Goal: Communication & Community: Answer question/provide support

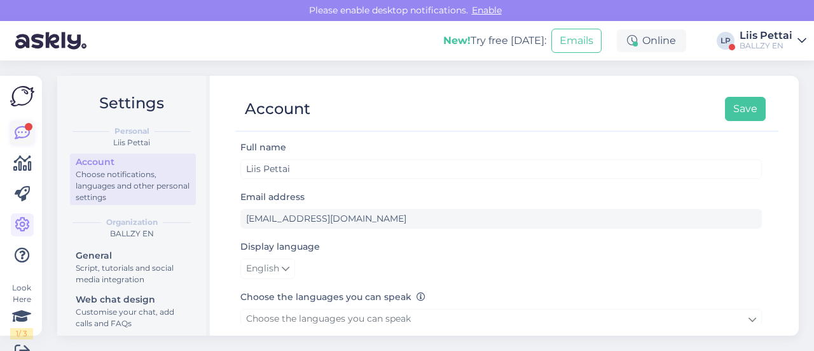
click at [20, 126] on icon at bounding box center [22, 132] width 15 height 15
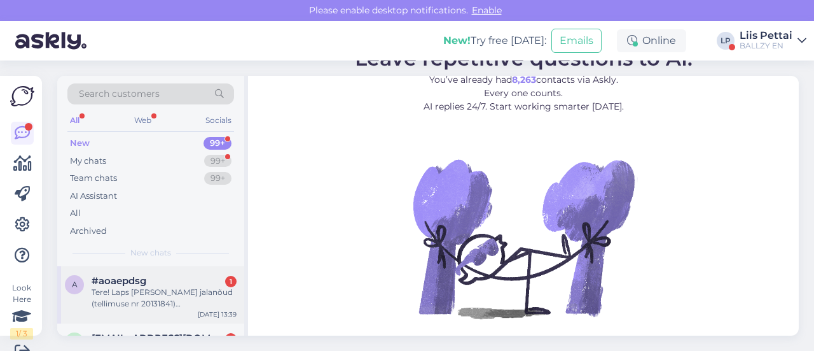
click at [109, 301] on div "Tere! Laps [PERSON_NAME] jalanõud (tellimuse nr 20131841) [PERSON_NAME], et too…" at bounding box center [164, 297] width 145 height 23
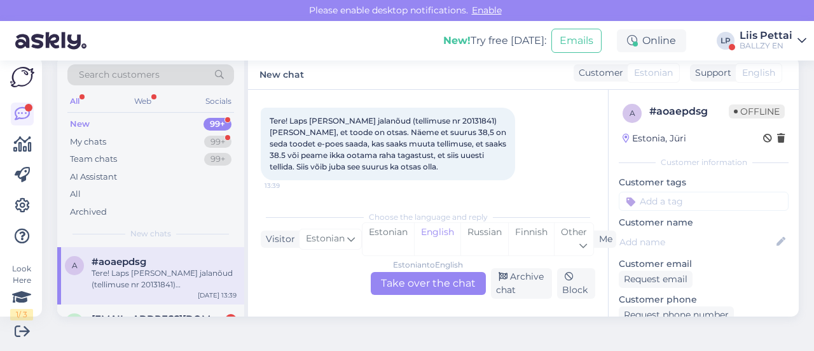
scroll to position [64, 0]
drag, startPoint x: 417, startPoint y: 119, endPoint x: 447, endPoint y: 119, distance: 29.9
click at [447, 119] on span "Tere! Laps [PERSON_NAME] jalanõud (tellimuse nr 20131841) [PERSON_NAME], et too…" at bounding box center [389, 142] width 239 height 55
click at [448, 119] on span "Tere! Laps [PERSON_NAME] jalanõud (tellimuse nr 20131841) [PERSON_NAME], et too…" at bounding box center [389, 142] width 239 height 55
click at [449, 119] on span "Tere! Laps [PERSON_NAME] jalanõud (tellimuse nr 20131841) [PERSON_NAME], et too…" at bounding box center [389, 142] width 239 height 55
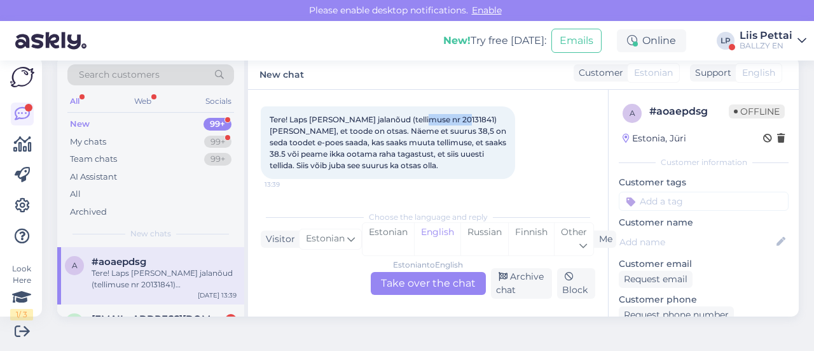
drag, startPoint x: 449, startPoint y: 119, endPoint x: 415, endPoint y: 116, distance: 33.8
click at [415, 116] on span "Tere! Laps [PERSON_NAME] jalanõud (tellimuse nr 20131841) [PERSON_NAME], et too…" at bounding box center [389, 142] width 239 height 55
copy span "20131841)"
click at [410, 286] on div "Estonian to English Take over the chat" at bounding box center [428, 283] width 115 height 23
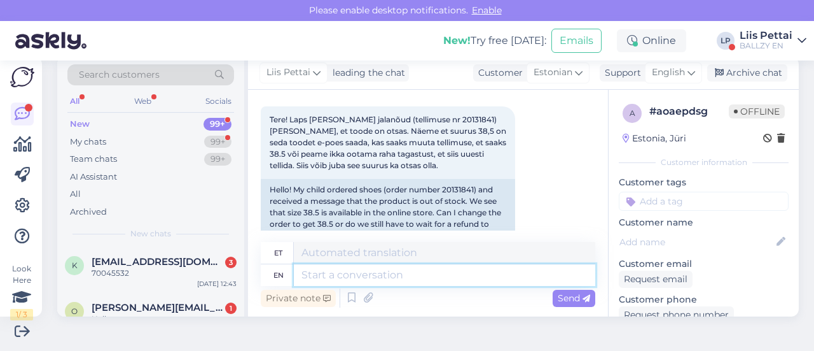
click at [387, 283] on textarea at bounding box center [445, 275] width 302 height 22
type textarea "Tere, t"
type textarea "Tere,"
type textarea "Tere, teile on"
type textarea "Tere, teile"
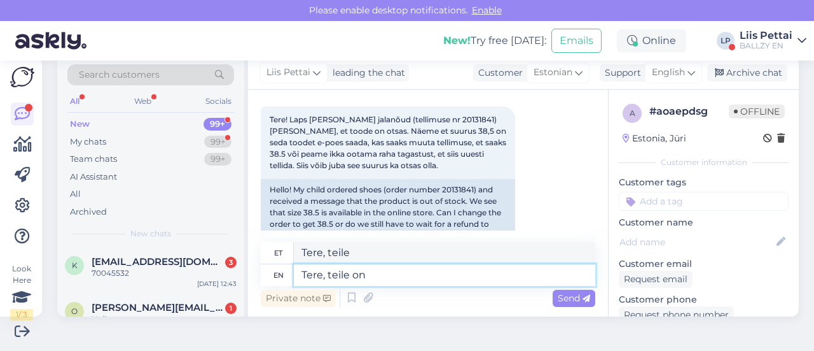
type textarea "Tere, teile on r"
type textarea "Tere, teile on"
type textarea "Tere, teile on rha"
type textarea "Tere, teile on raha ta"
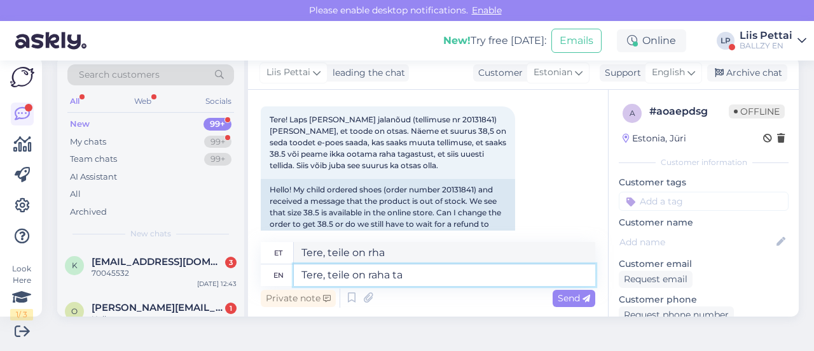
type textarea "Tere, teile on raha"
type textarea "Tere, teile on raha tagastus j"
type textarea "Tere, teile on raha tagasi"
type textarea "Tere, teile on raha tagastus juba te"
type textarea "Tere, teile on raha tagastus juba"
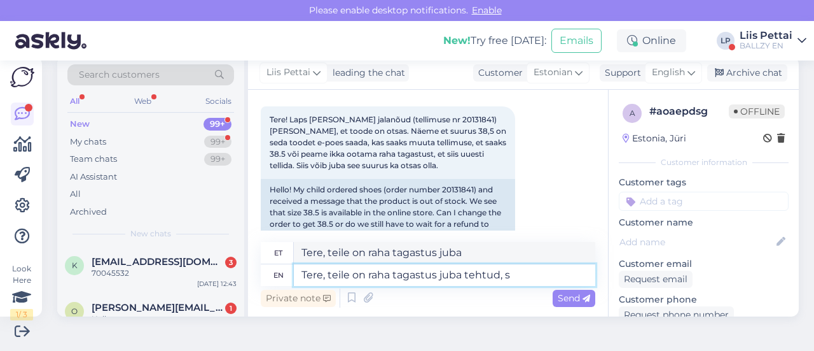
type textarea "Tere, teile on raha tagastus juba tehtud, se"
type textarea "Tere, teile on raha tagastus juba tehtud,"
type textarea "Tere, teile on raha tagastus juba tehtud, seega"
type textarea "Tere, teile on raha tagastus juba tehtud, nii"
type textarea "Tere, teile on raha tagastus juba tehtud, seega selle la"
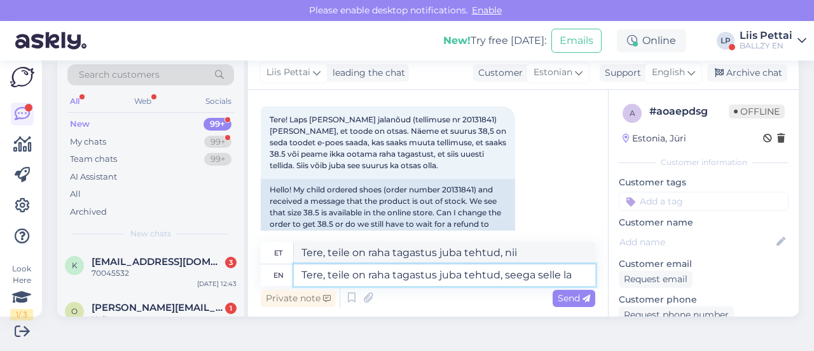
type textarea "Tere, teile on raha tagastus juba tehtud, [PERSON_NAME] [PERSON_NAME]"
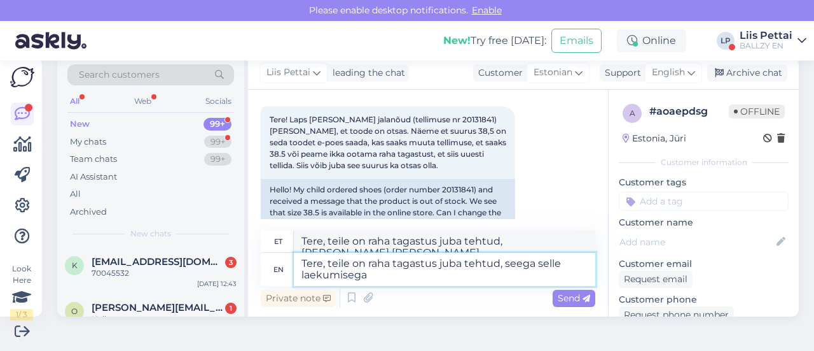
type textarea "Tere, teile on raha tagastus juba tehtud, seega selle laekumisega k"
type textarea "Tere, teile on raha tagastus juba tehtud, [PERSON_NAME] laekumisega"
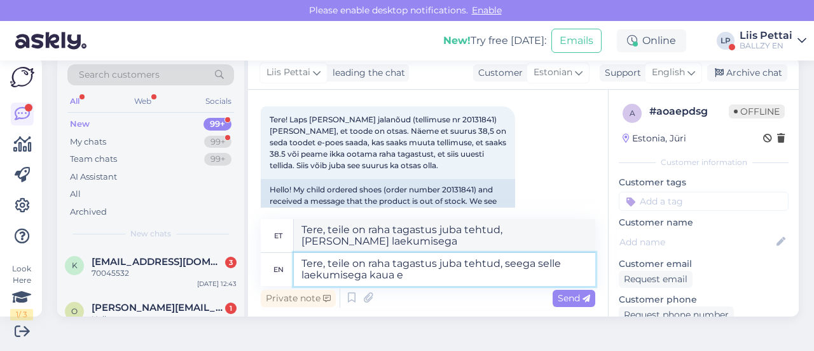
type textarea "Tere, teile on raha tagastus juba tehtud, seega selle laekumisega kaua ei"
type textarea "Tere, teile on raha tagastus juba tehtud, [PERSON_NAME] laekumisega kaua"
type textarea "Tere, teile on raha tagastus juba tehtud, seega selle laekumisega kaua ei lähe,"
type textarea "Tere, teile on raha tagastus juba tehtud, [PERSON_NAME] laekumisega kaua ei"
type textarea "Tere, teile on raha tagastus juba tehtud, seega selle laekumisega kaua ei lähe,…"
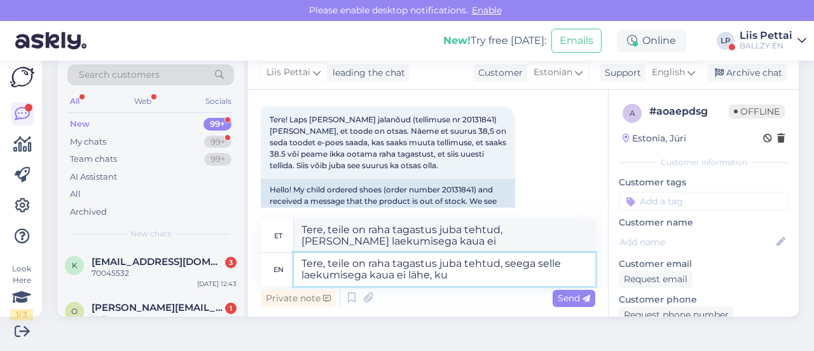
type textarea "Tere, teile on raha tagastus juba tehtud, seega selle laekumisega kaua ei lähe,"
type textarea "Tere, teile on raha tagastus juba tehtud, seega selle laekumisega kaua ei lähe,…"
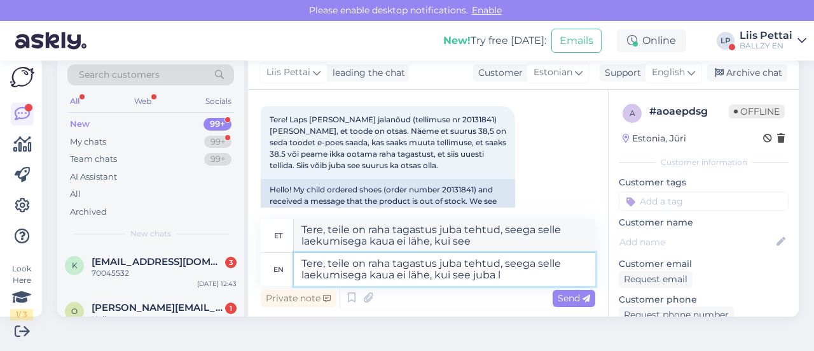
type textarea "Tere, teile on raha tagastus juba tehtud, seega selle laekumisega kaua ei lähe,…"
type textarea "Tere, teile on raha tagastus juba tehtud, [PERSON_NAME] laekumisega kaua ei läh…"
type textarea "Tere, teile on raha tagastus juba tehtud, seega selle laekumisega kaua ei lähe,…"
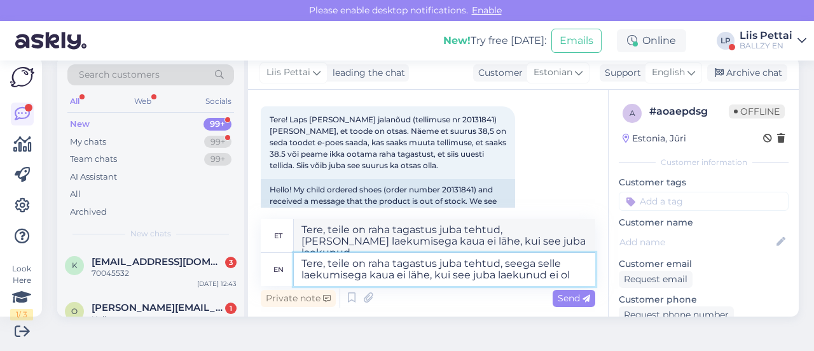
type textarea "Tere, teile on raha tagastus juba tehtud, seega selle laekumisega kaua ei lähe,…"
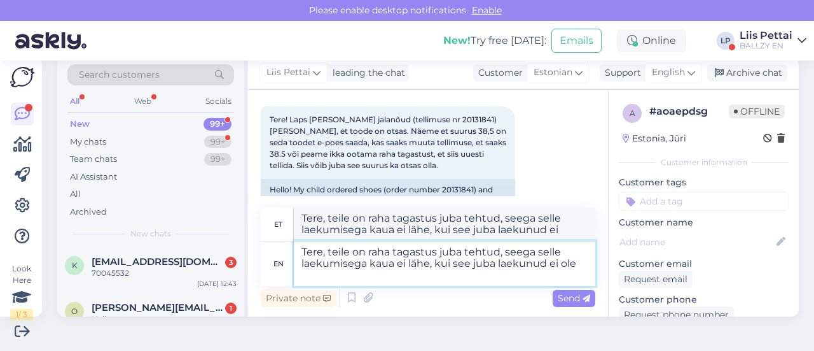
type textarea "Tere, teile on raha tagastus juba tehtud, [PERSON_NAME] laekumisega kaua ei läh…"
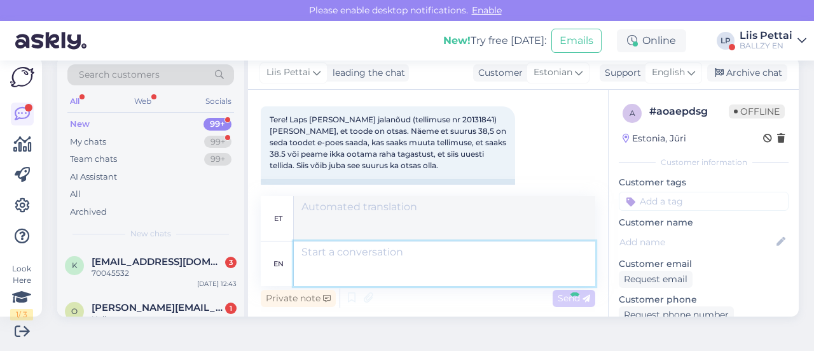
scroll to position [192, 0]
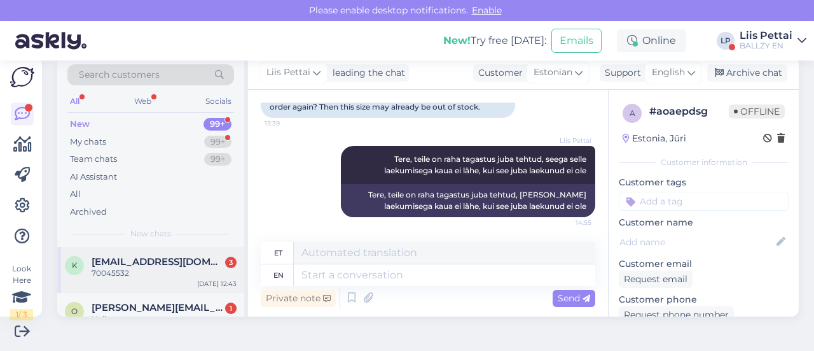
click at [97, 270] on div "70045532" at bounding box center [164, 272] width 145 height 11
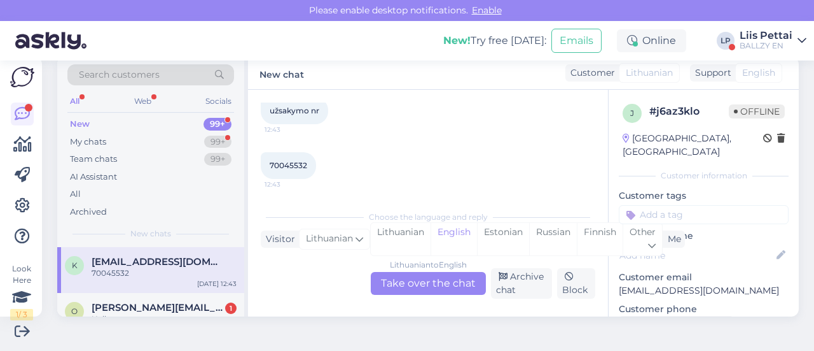
click at [440, 287] on div "Lithuanian to English Take over the chat" at bounding box center [428, 283] width 115 height 23
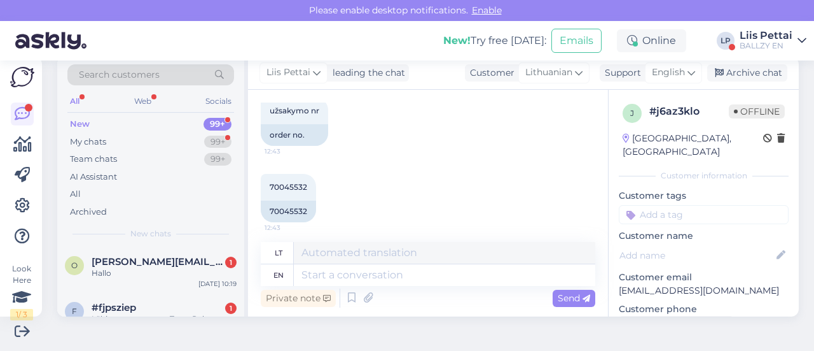
scroll to position [177, 0]
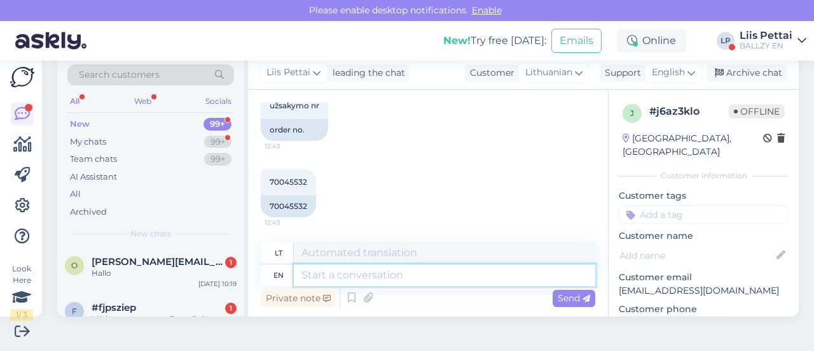
click at [463, 281] on textarea at bounding box center [445, 275] width 302 height 22
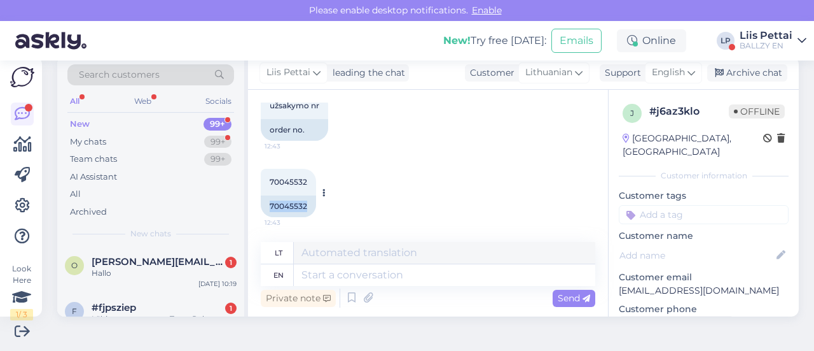
drag, startPoint x: 269, startPoint y: 209, endPoint x: 314, endPoint y: 207, distance: 45.9
click at [314, 207] on div "70045532" at bounding box center [288, 206] width 55 height 22
copy div "70045532"
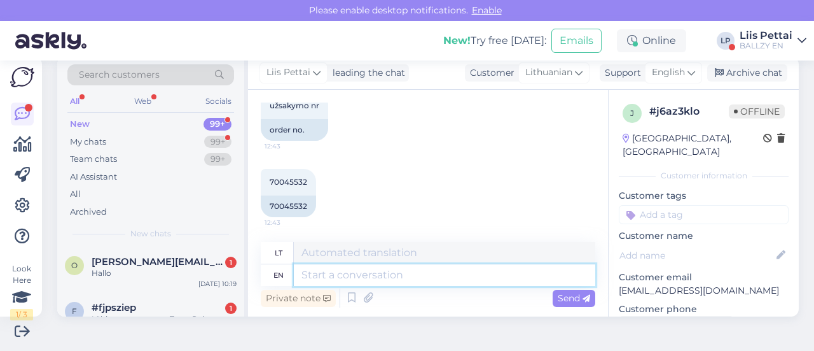
click at [372, 283] on textarea at bounding box center [445, 275] width 302 height 22
click at [373, 280] on textarea at bounding box center [445, 275] width 302 height 22
type textarea "y"
type textarea "you w"
type textarea "tu"
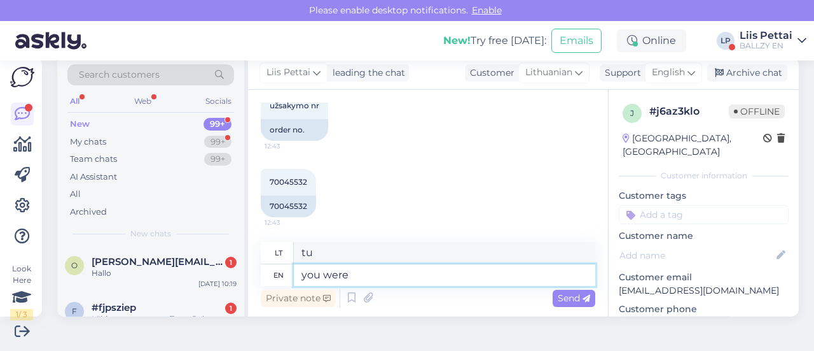
type textarea "you were n"
type textarea "tu buvai"
type textarea "you were not lo"
type textarea "tu nebuvai"
type textarea "you were not logged in"
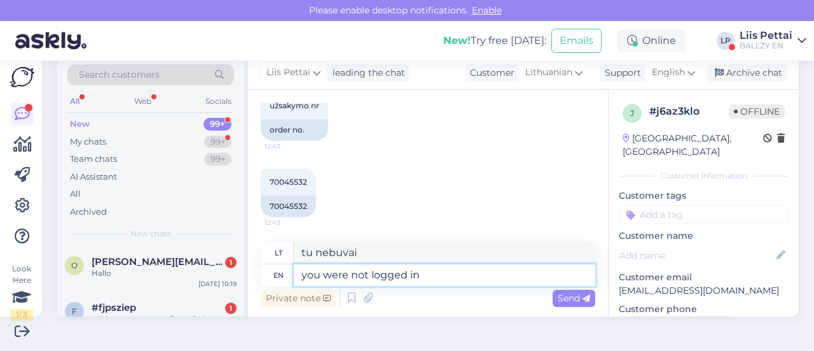
type textarea "nebuvai prisijungęs"
type textarea "you were not logged in"
type textarea "nebuvote prisijungęs"
type textarea "you were not logged in when"
type textarea "nebuvote prisijungęs, kai"
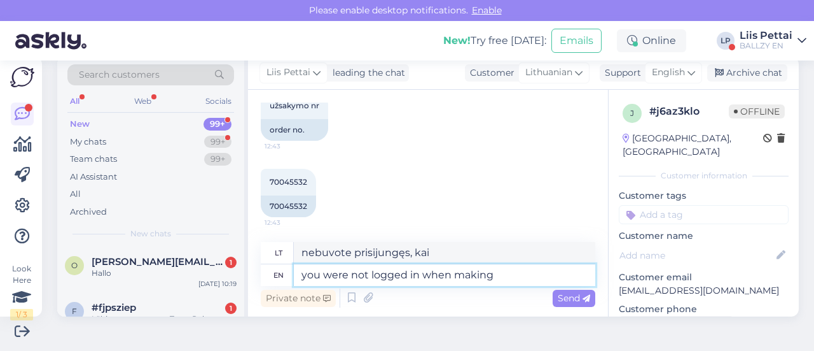
type textarea "you were not logged in when making"
type textarea "nebuvote prisijungęs kurdamas"
type textarea "you were not logged in when making the"
type textarea "nebuvote prisijungę kurdami"
type textarea "you were not logged in when making the order"
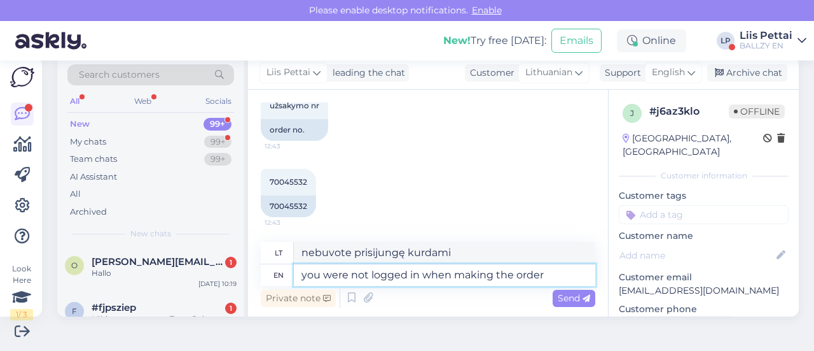
type textarea "nebuvote prisijungę pateikdami užsakymą"
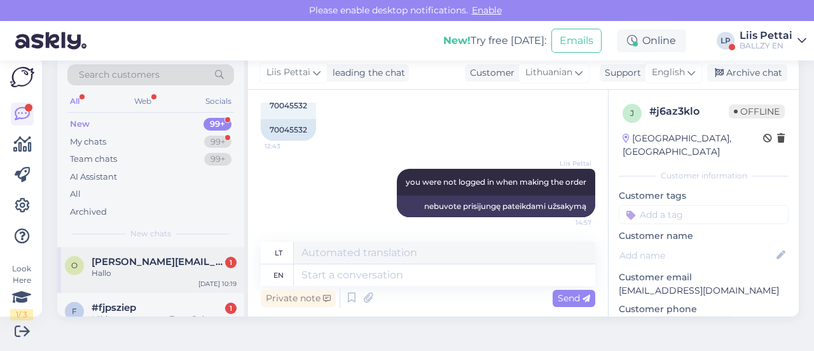
click at [186, 250] on div "o [EMAIL_ADDRESS][DOMAIN_NAME] 1 Hallo [DATE] 10:19" at bounding box center [150, 270] width 187 height 46
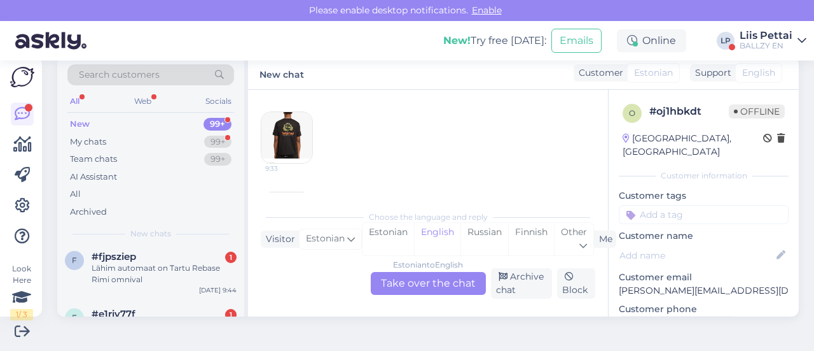
scroll to position [255, 0]
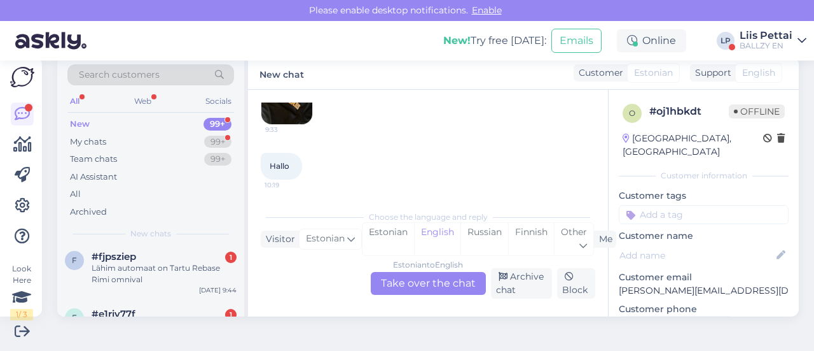
click at [456, 279] on div "Estonian to English Take over the chat" at bounding box center [428, 283] width 115 height 23
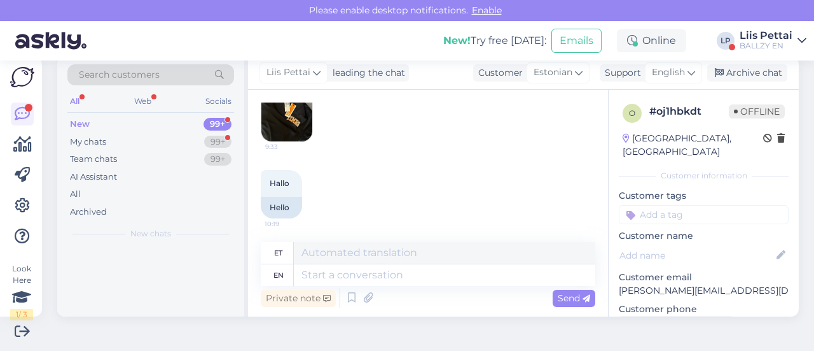
scroll to position [0, 0]
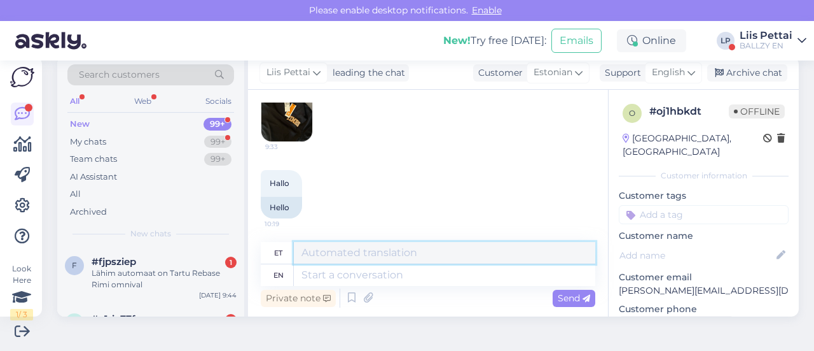
click at [440, 260] on textarea at bounding box center [445, 253] width 302 height 22
click at [431, 279] on textarea at bounding box center [445, 275] width 302 height 22
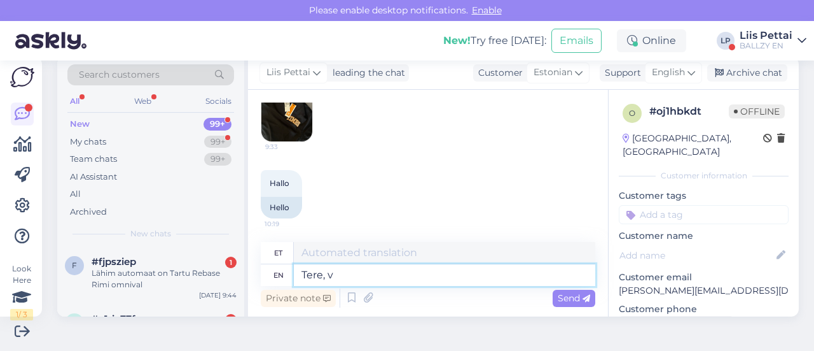
type textarea "Tere, vä"
type textarea "Tere,"
type textarea "Tere, väga va"
type textarea "Tere, väga"
type textarea "Tere, väga vabandame, me"
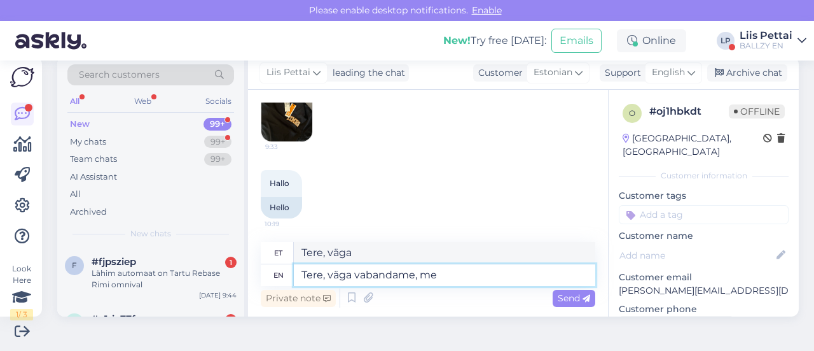
type textarea "Tere, väga vabandame"
type textarea "Tere, väga vabandame, meil o"
type textarea "Tere, väga vabandame, meil"
type textarea "Tere, väga vabandame, meil on v"
type textarea "Tere, väga vabandame, meil on"
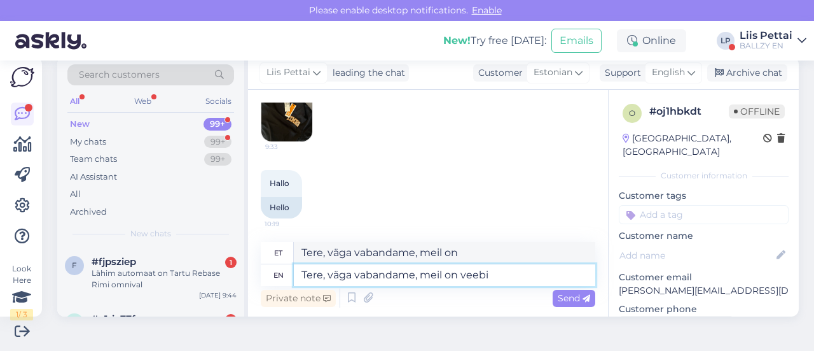
type textarea "Tere, väga vabandame, meil on veebi s"
type textarea "Tere, väga vabandame, meil on veebis"
type textarea "Tere, väga vabandame, meil on veebi sattunud va"
type textarea "Tere, väga vabandame, meil on veebi sattunud"
type textarea "Tere, väga vabandame, meil on veebi sattunud vale p"
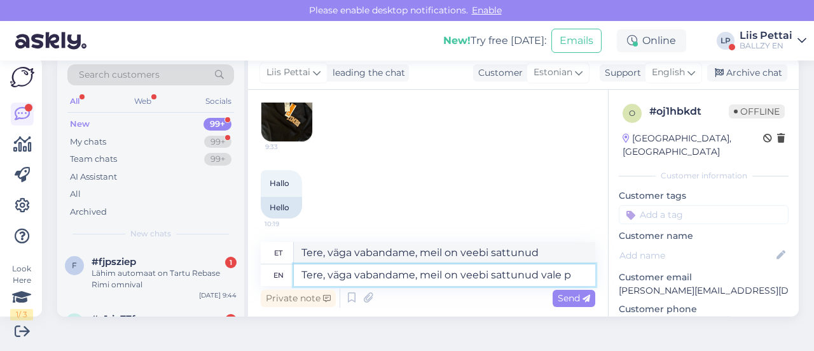
type textarea "Tere, väga vabandame, meil on veebi sattunud vale"
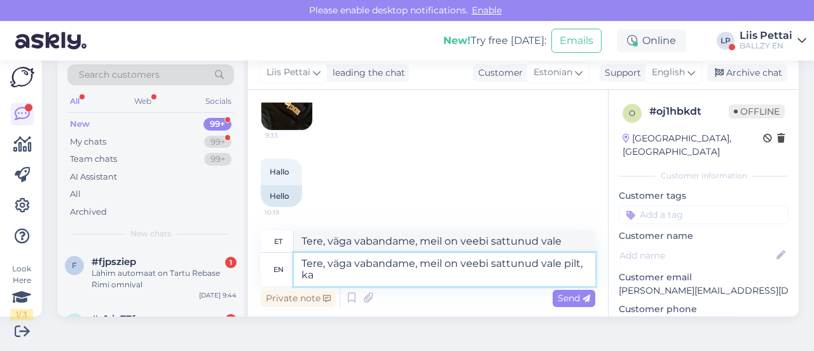
type textarea "Tere, väga vabandame, meil on veebi sattunud vale pilt, kah"
type textarea "Tere, väga vabandame, meil on veebi sattunud vale pilt,"
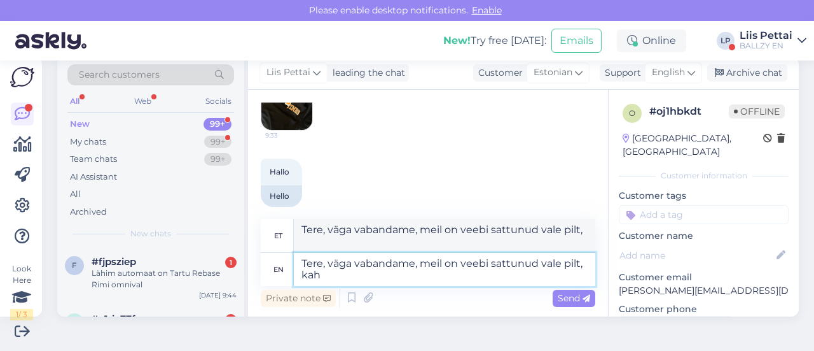
scroll to position [311, 0]
type textarea "Tere, väga vabandame, meil on veebi sattunud vale pilt, kahjuk"
type textarea "Tere, väga vabandame, meil on veebi sattunud vale pilt, kahjuks s"
type textarea "Tere, väga vabandame, meil on veebi sattunud vale pilt, kahjuks"
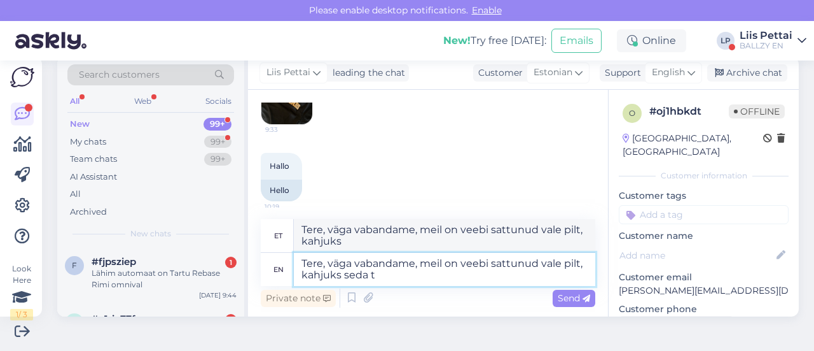
type textarea "Tere, väga vabandame, meil on veebi sattunud vale pilt, kahjuks seda to"
type textarea "Tere, väga vabandame, meil on veebi sattunud vale pilt, kahjuks seda"
type textarea "Tere, väga vabandame, meil on veebi sattunud vale pilt, kahjuks seda toodet m"
type textarea "Tere, väga vabandame, meil on veebi sattunud vale pilt, kahjuks seda toodet"
type textarea "Tere, väga vabandame, meil on veebi sattunud vale pilt, kahjuks seda toodet mis"
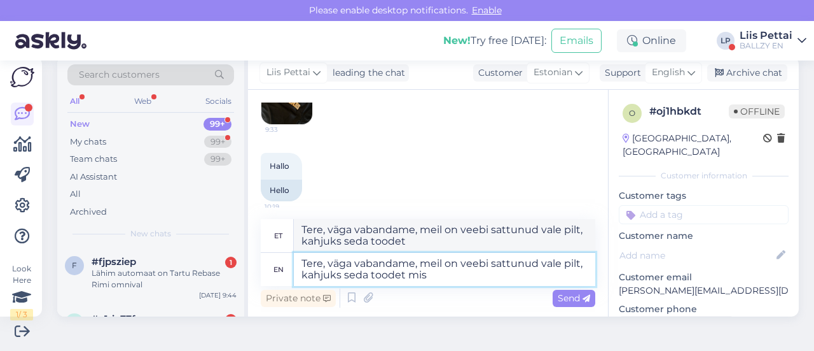
type textarea "Tere, väga vabandame, meil on veebi sattunud vale pilt, kahjuks seda toodet mis"
type textarea "Tere, väga vabandame, meil on veebi sattunud vale pilt, kahjuks seda toodet mis…"
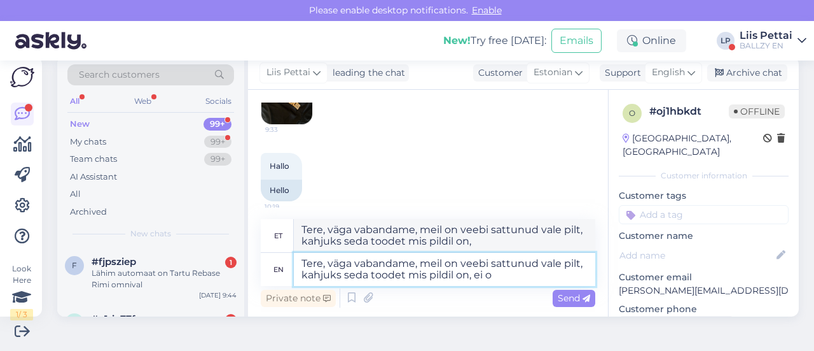
type textarea "Tere, väga vabandame, meil on veebi sattunud vale pilt, kahjuks seda toodet mis…"
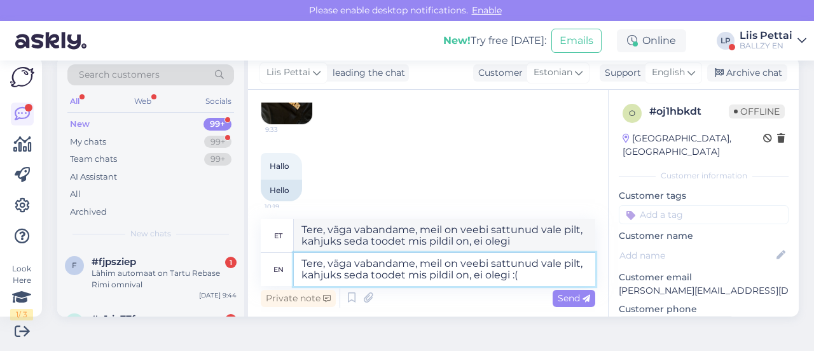
type textarea "Tere, väga vabandame, meil on veebi sattunud vale pilt, kahjuks seda toodet mis…"
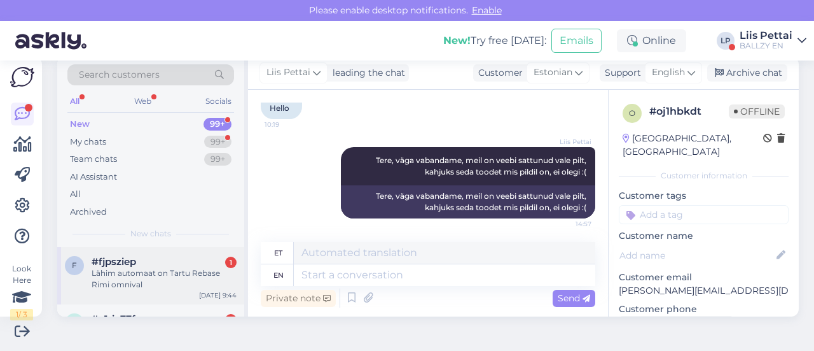
click at [153, 264] on div "#fjpsziep 1" at bounding box center [164, 261] width 145 height 11
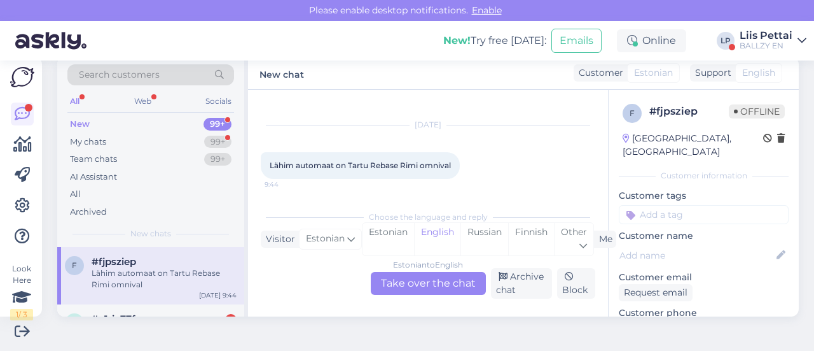
click at [190, 303] on div "f #fjpsziep Lähim automaat on Tartu Rebase Rimi omnival [DATE] 9:44" at bounding box center [150, 275] width 187 height 57
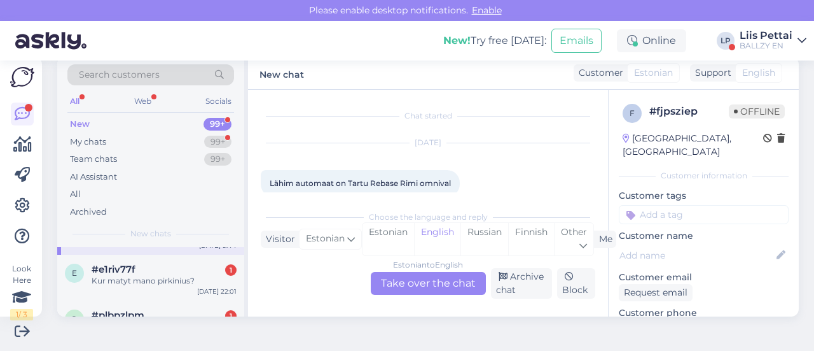
scroll to position [51, 0]
click at [181, 278] on div "Kur matyt mano pirkinius?" at bounding box center [164, 279] width 145 height 11
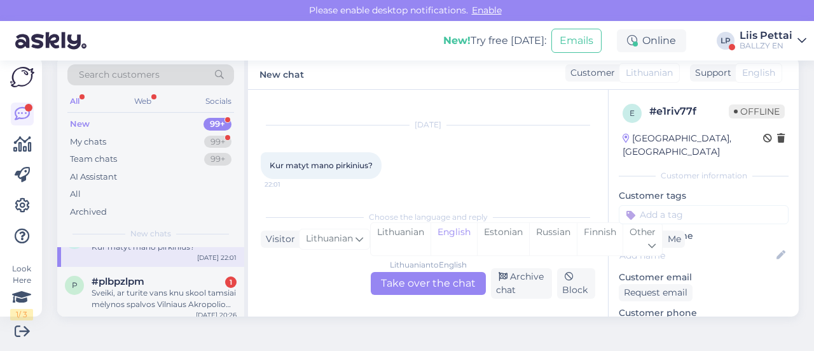
scroll to position [102, 0]
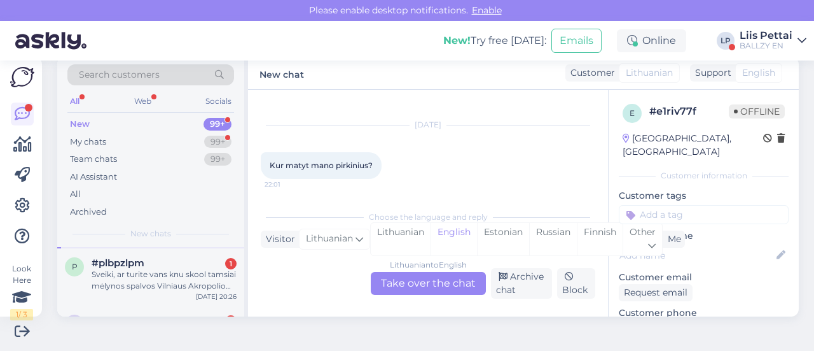
click at [190, 278] on div "Sveiki, ar turite vans knu skool tamsiai mėlynos spalvos Vilniaus Akropolio par…" at bounding box center [164, 280] width 145 height 23
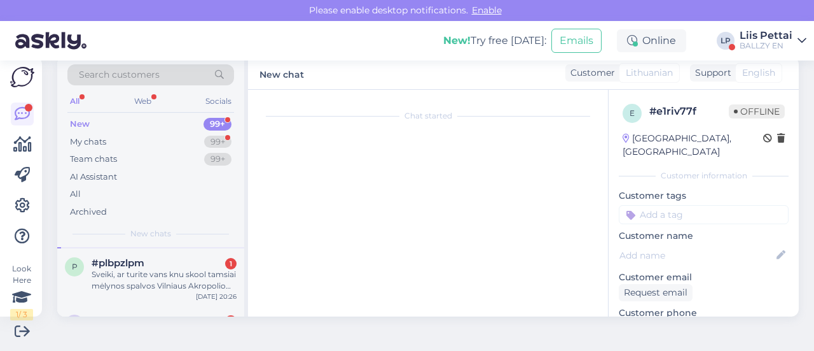
scroll to position [27, 0]
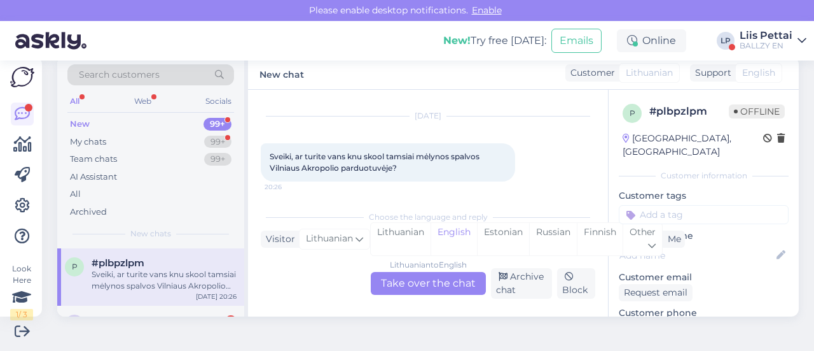
click at [451, 273] on div "Lithuanian to English Take over the chat" at bounding box center [428, 283] width 115 height 23
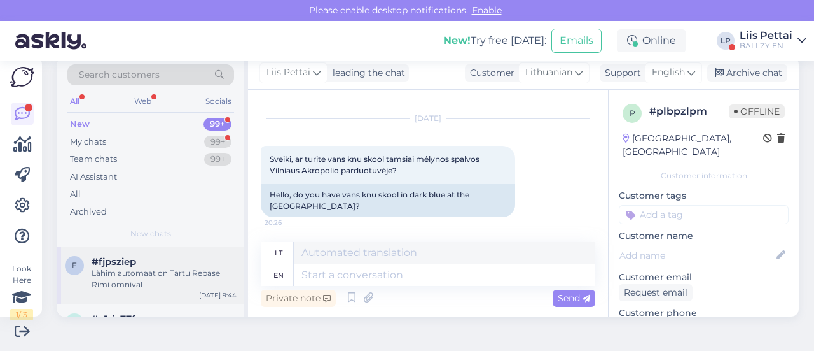
click at [220, 269] on div "Lähim automaat on Tartu Rebase Rimi omnival" at bounding box center [164, 278] width 145 height 23
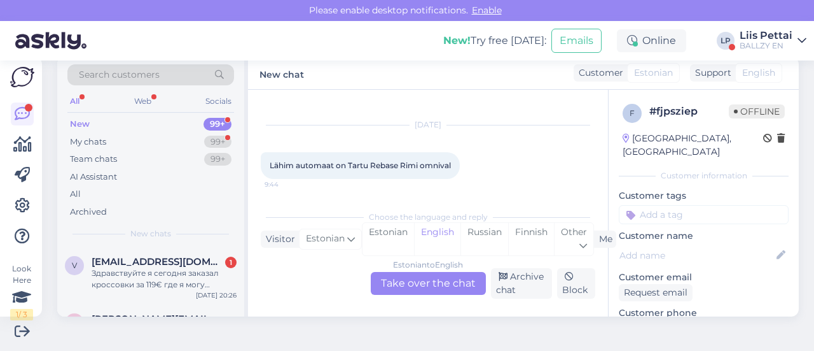
scroll to position [102, 0]
click at [220, 269] on div "Здравствуйте я сегодня заказал кроссовки за 119€ где я могу посмотреть статус з…" at bounding box center [164, 280] width 145 height 23
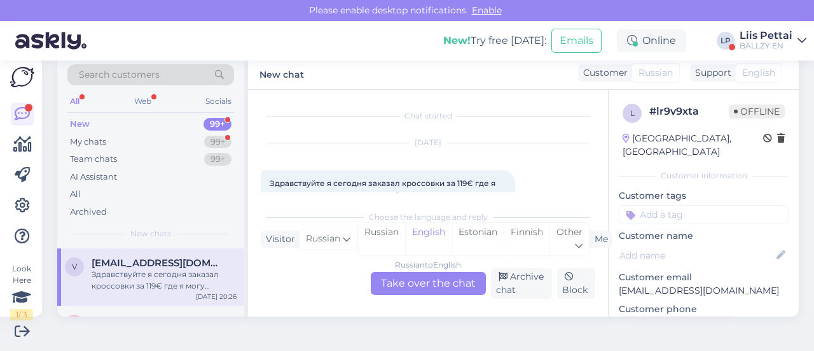
scroll to position [27, 0]
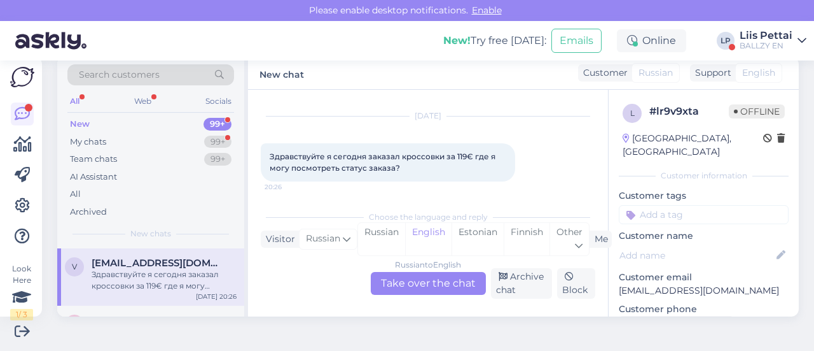
click at [405, 286] on div "Russian to English Take over the chat" at bounding box center [428, 283] width 115 height 23
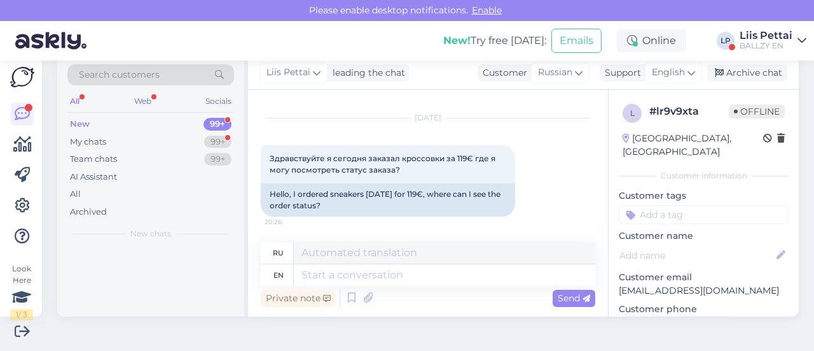
scroll to position [0, 0]
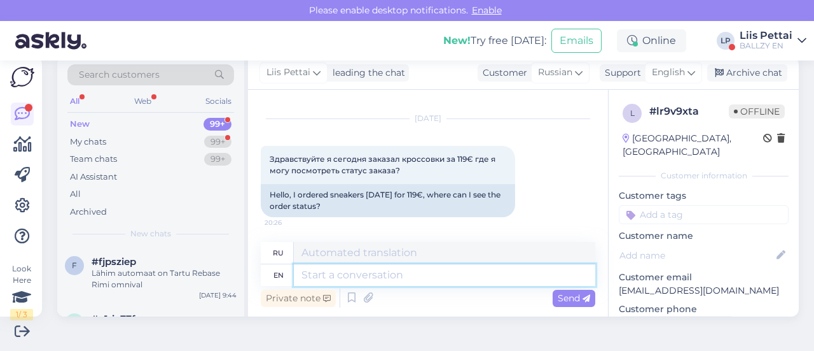
click at [405, 285] on textarea at bounding box center [445, 275] width 302 height 22
type textarea "did y"
type textarea "делал"
type textarea "did you g"
type textarea "ты сделал?"
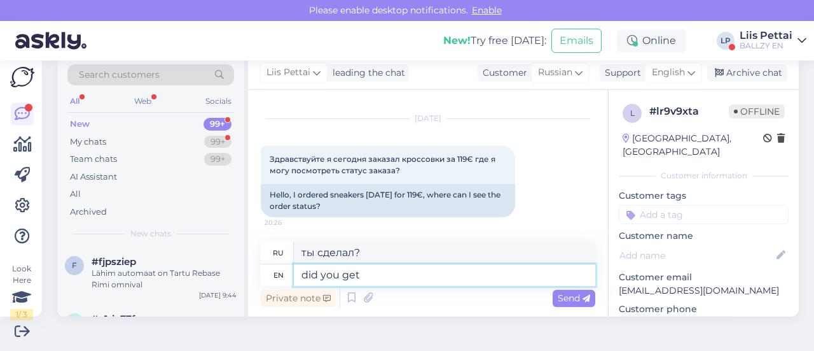
type textarea "did you get"
type textarea "ты получил?"
type textarea "did you get confrimation"
type textarea "вы получили подтверждение?"
type textarea "did you get confrimation email?"
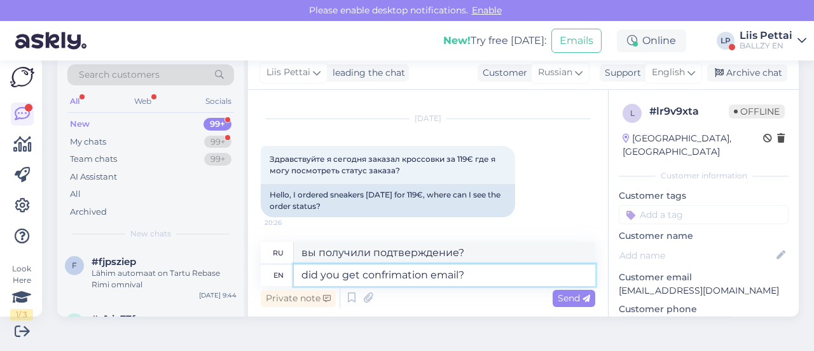
type textarea "вы получили письмо с подтверждением?"
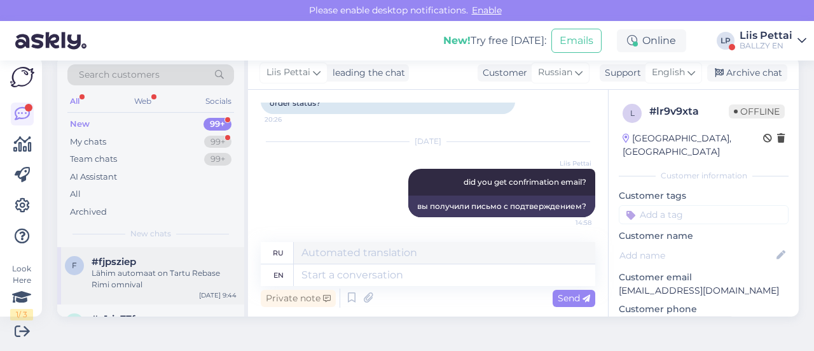
click at [127, 288] on div "Lähim automaat on Tartu Rebase Rimi omnival" at bounding box center [164, 278] width 145 height 23
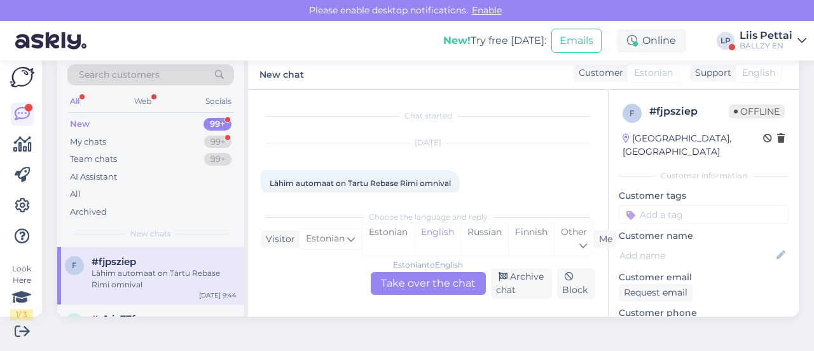
scroll to position [18, 0]
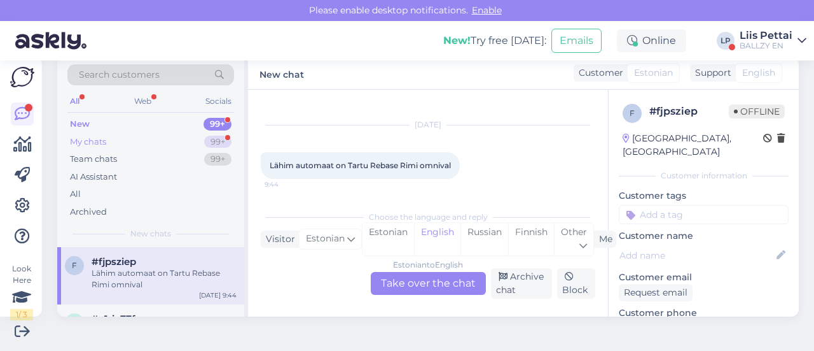
click at [130, 143] on div "My chats 99+" at bounding box center [150, 142] width 167 height 18
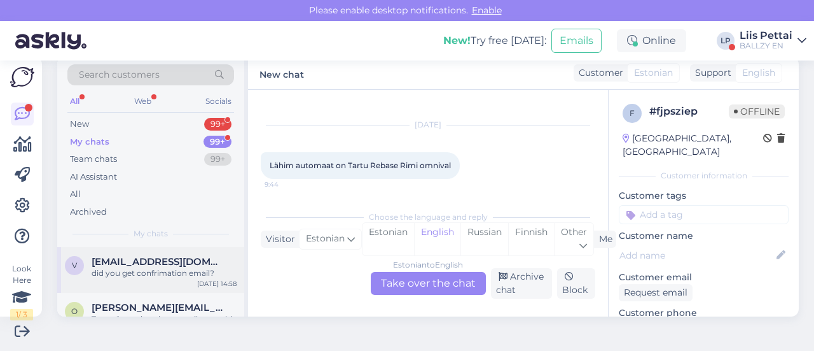
click at [114, 290] on div "v [EMAIL_ADDRESS][DOMAIN_NAME] did you get confrimation email? [DATE] 14:58" at bounding box center [150, 270] width 187 height 46
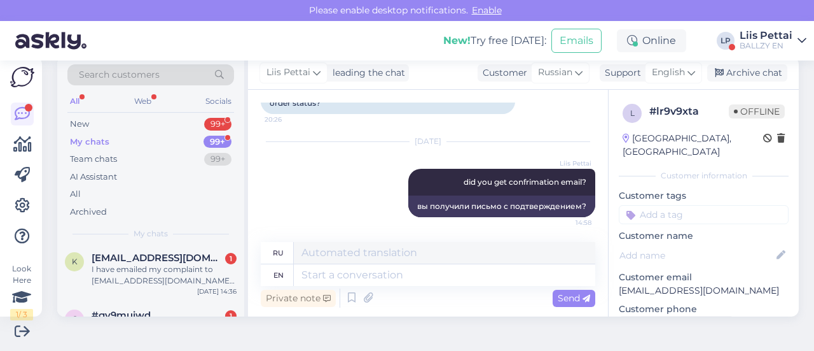
scroll to position [204, 0]
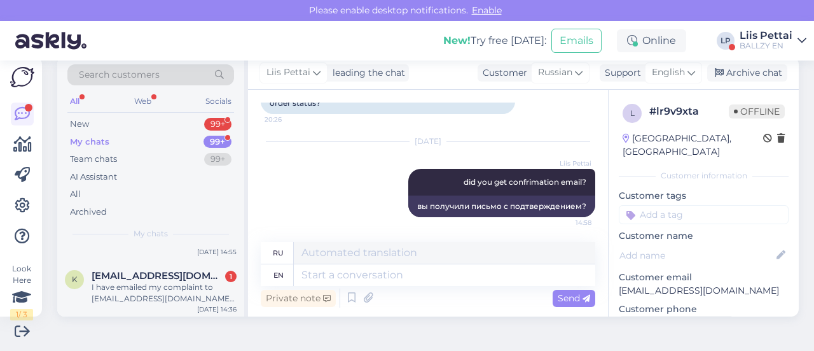
click at [114, 290] on div "I have emailed my complaint to [EMAIL_ADDRESS][DOMAIN_NAME] but have not receiv…" at bounding box center [164, 292] width 145 height 23
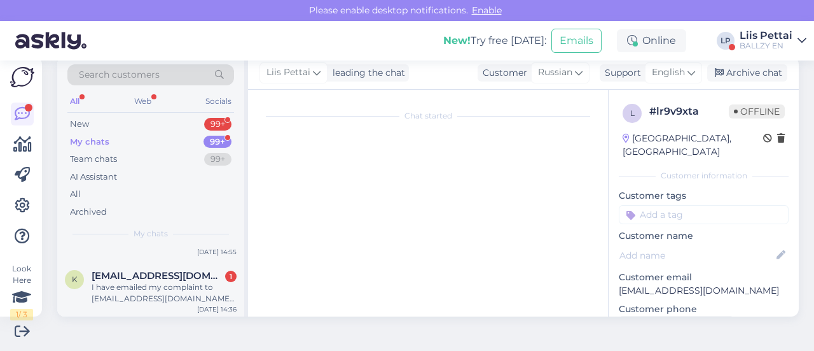
scroll to position [589, 0]
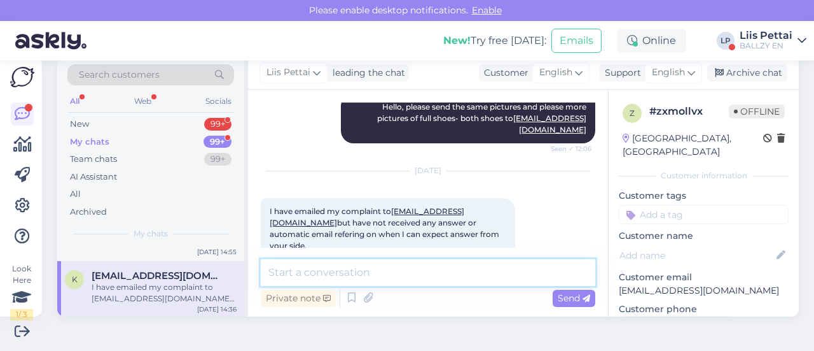
click at [463, 272] on textarea at bounding box center [428, 272] width 335 height 27
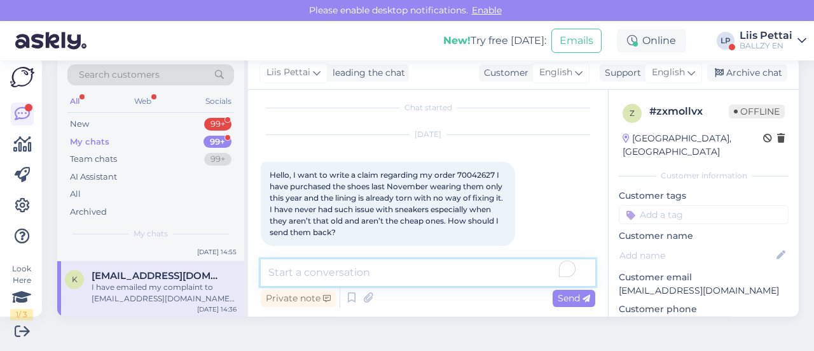
scroll to position [3, 0]
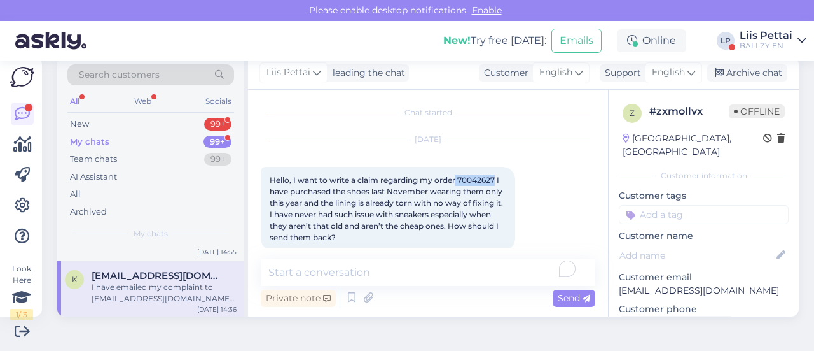
drag, startPoint x: 457, startPoint y: 178, endPoint x: 496, endPoint y: 179, distance: 39.5
click at [496, 179] on span "Hello, I want to write a claim regarding my order 70042627 I have purchased the…" at bounding box center [387, 208] width 235 height 67
copy span "70042627"
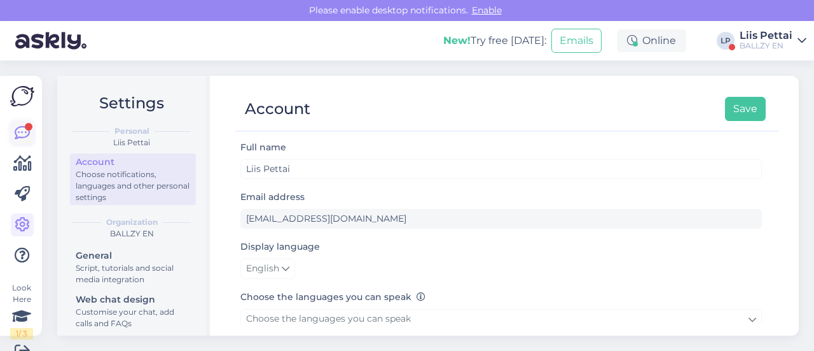
click at [17, 133] on icon at bounding box center [22, 132] width 15 height 15
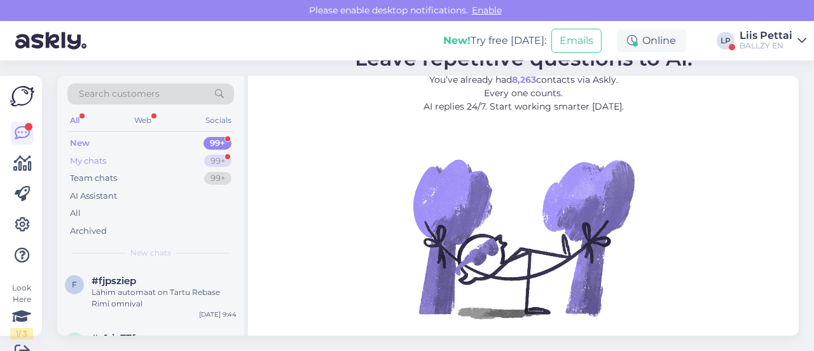
click at [148, 156] on div "My chats 99+" at bounding box center [150, 161] width 167 height 18
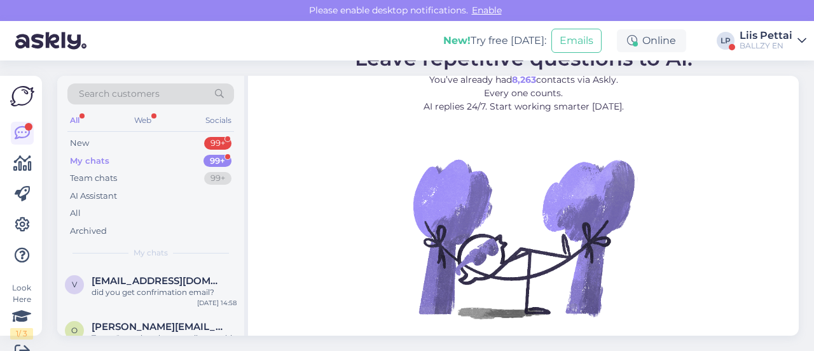
click at [748, 31] on div "Liis Pettai" at bounding box center [766, 36] width 53 height 10
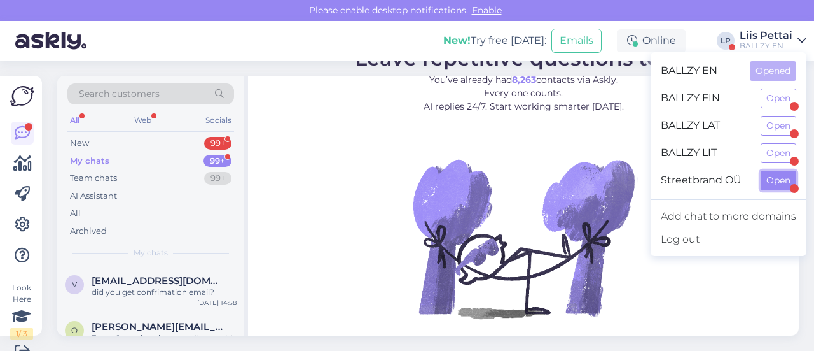
click at [771, 176] on button "Open" at bounding box center [779, 181] width 36 height 20
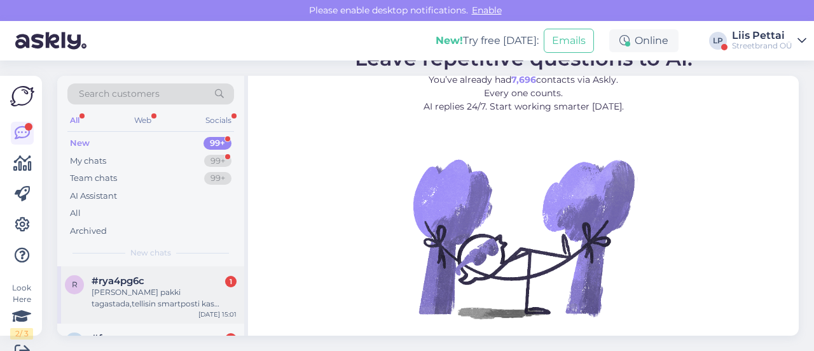
click at [130, 277] on span "#rya4pg6c" at bounding box center [118, 280] width 53 height 11
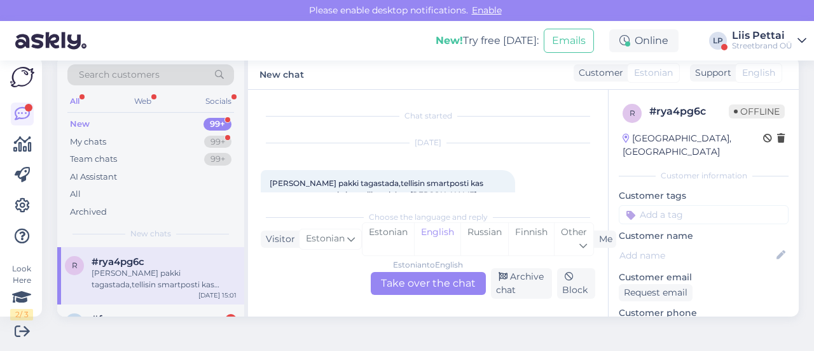
scroll to position [27, 0]
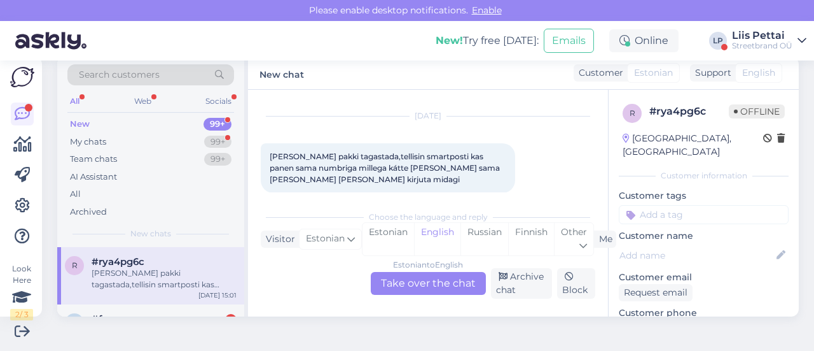
click at [456, 288] on div "Estonian to English Take over the chat" at bounding box center [428, 283] width 115 height 23
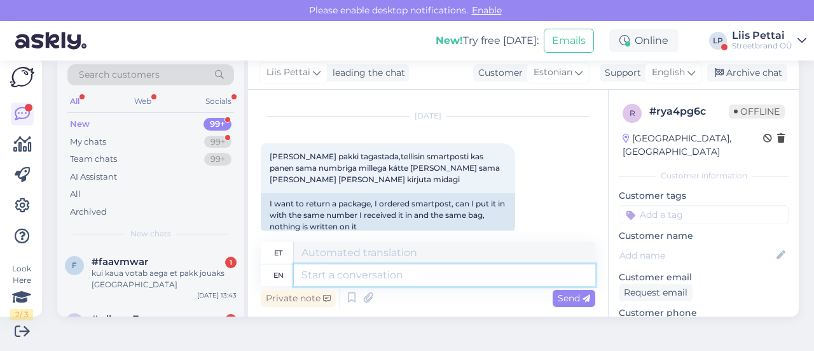
click at [451, 275] on textarea at bounding box center [445, 275] width 302 height 22
type textarea "jah, s"
type textarea "jah,"
type textarea "jah, sama"
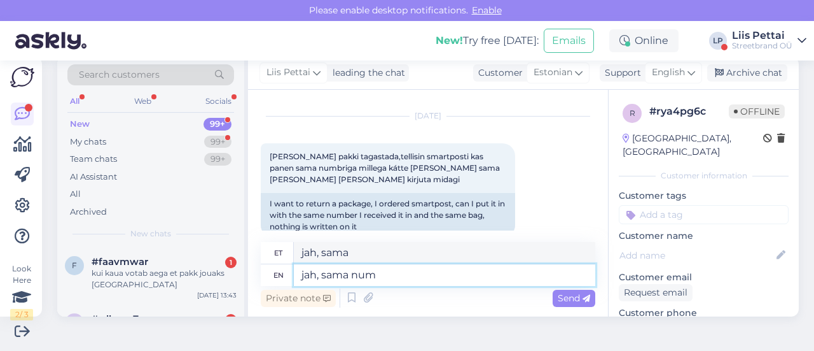
type textarea "jah, sama numb"
type textarea "jah, sama tuim"
type textarea "jah, sama numbriga m"
type textarea "jah, sama numbriga"
type textarea "jah, sama numbriga millega k"
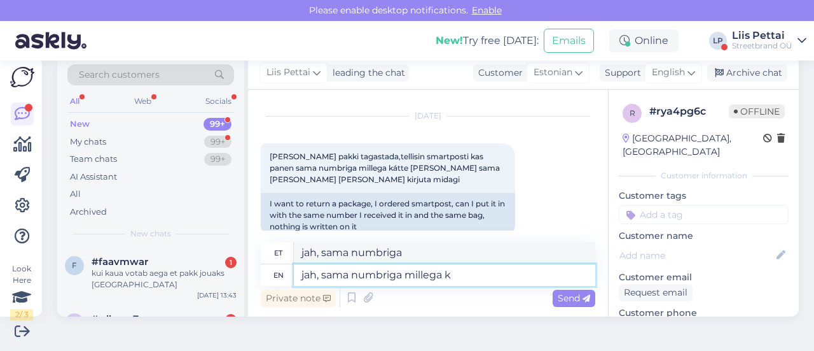
type textarea "jah, sama numbriga millega"
type textarea "jah, sama numbriga millega kätte s"
type textarea "jah, sama numbriga millega kätte"
type textarea "jah, sama numbriga millega kätte saite ja"
type textarea "jah, sama numbriga millega kätte saite"
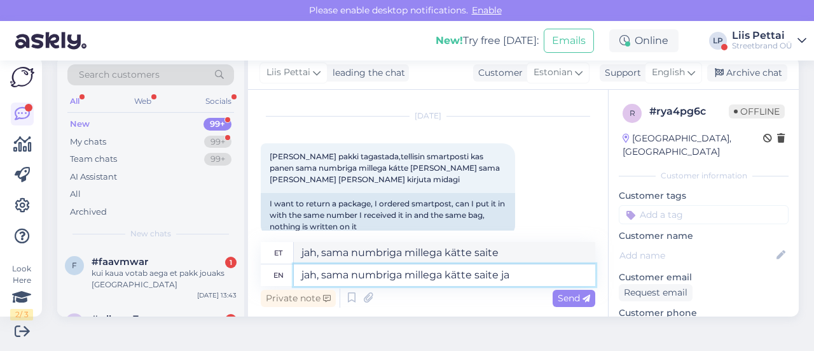
type textarea "jah, sama numbriga millega kätte saite ja"
type textarea "jah, sama numbriga millega saite ja"
type textarea "jah, sama numbriga millega kätte saite ja püüdke va"
type textarea "jah, sama numbriga millega saite ja püüdke"
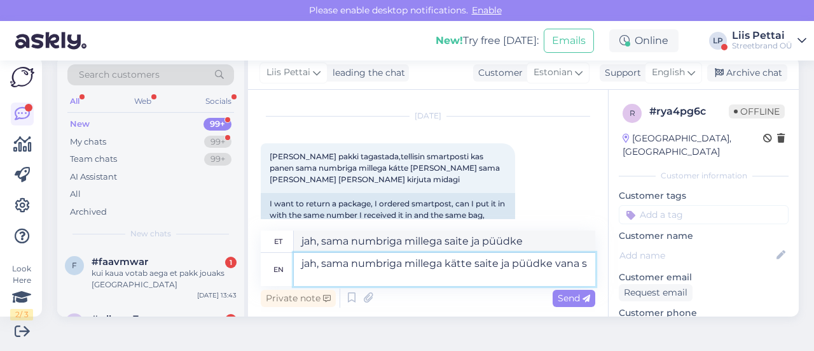
type textarea "jah, sama numbriga millega kätte saite ja püüdke vana si"
type textarea "jah, sama numbriga millega saite ja püüdke vana"
type textarea "jah, sama numbriga millega kätte saite ja püüdke vana silt"
type textarea "jah, sama numbriga millega saite ja püüdke vana silt"
type textarea "jah, sama numbriga millega kätte saite ja püüdke vana silt ära"
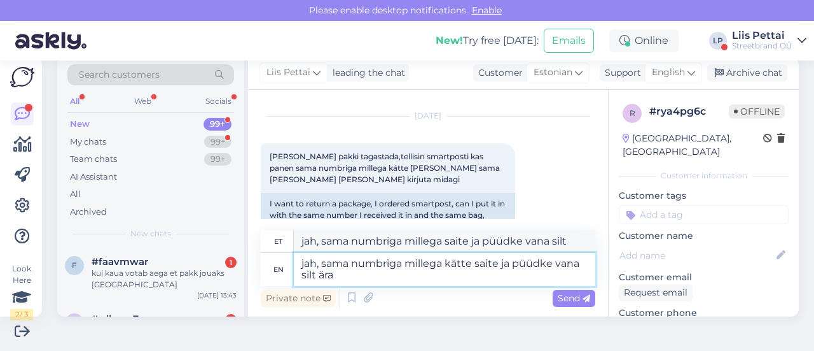
type textarea "jah, sama numbriga millega saite ja püüdke vana silt ära"
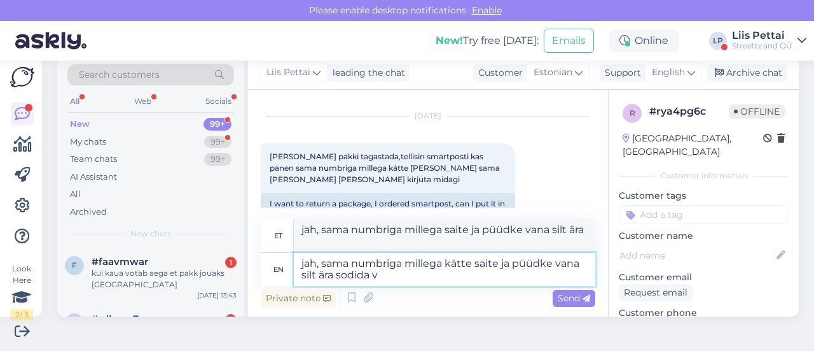
type textarea "jah, sama numbriga millega kätte saite ja püüdke vana silt ära sodida vm"
type textarea "jah, sama numbriga millega saite ja püüdke vana silt ära sodida"
type textarea "jah, sama numbriga millega kätte saite ja püüdke vana silt ära sodida vms"
type textarea "jah, sama numbriga millega saite ja püüdke vana silt ära sodida vms"
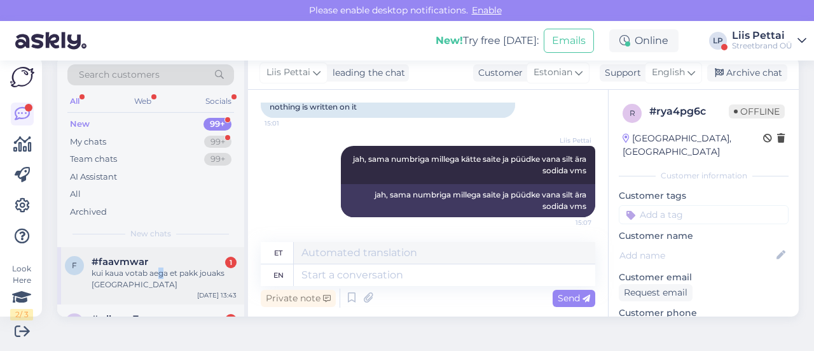
click at [160, 269] on div "kui kaua votab aega et pakk jouaks saaremaale" at bounding box center [164, 278] width 145 height 23
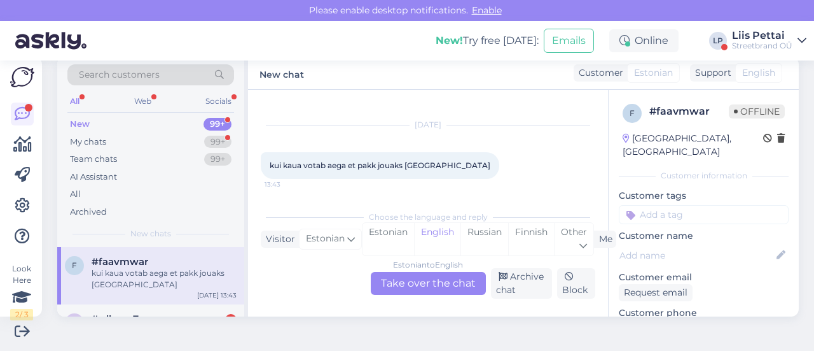
click at [426, 276] on div "Estonian to English Take over the chat" at bounding box center [428, 283] width 115 height 23
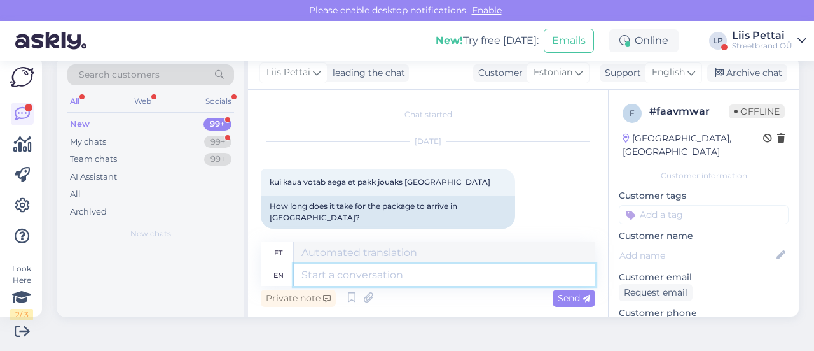
click at [396, 272] on textarea at bounding box center [445, 275] width 302 height 22
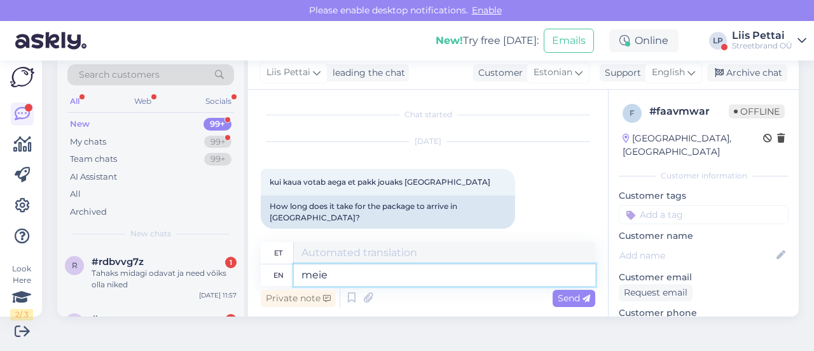
type textarea "meie s"
type textarea "meie"
type textarea "meie saadame pa"
type textarea "meie saadame"
type textarea "meie saadame pakke vä"
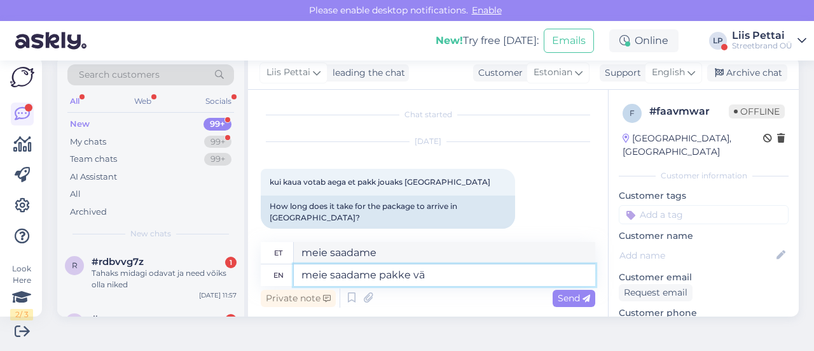
type textarea "meie saadetav pakk"
type textarea "meie saadame pakke välja"
type textarea "meie saadetava paki välja"
type textarea "meie saadame pakke välja 2-7 t"
type textarea "meie saadetava paki väljal 2-7"
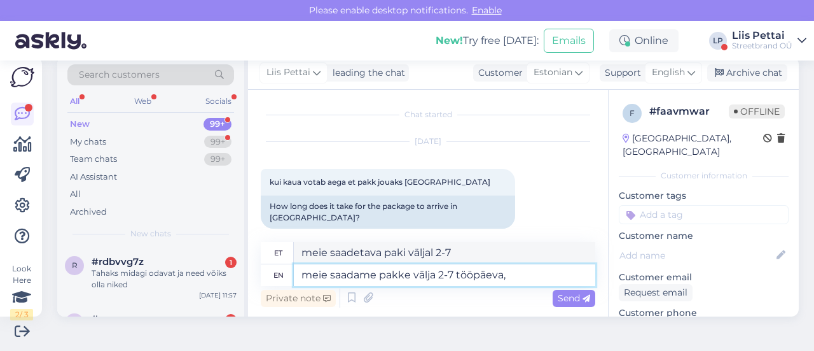
type textarea "meie saadame pakke välja 2-7 tööpäeva, k"
type textarea "meie saadame pakke välja 2-7 tööpäeva,"
type textarea "meie saadame pakke välja 2-7 tööpäeva, kui ka"
type textarea "meie saadame pakke välja 2-7 tööpäeva, kui"
type textarea "meie saadame pakke välja 2-7 tööpäeva, kui kaua k"
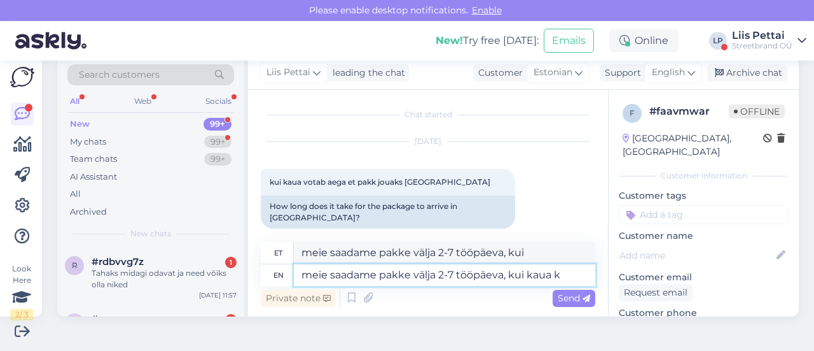
type textarea "meie saadame pakke välja 2-7 tööpäeva, kui kaua"
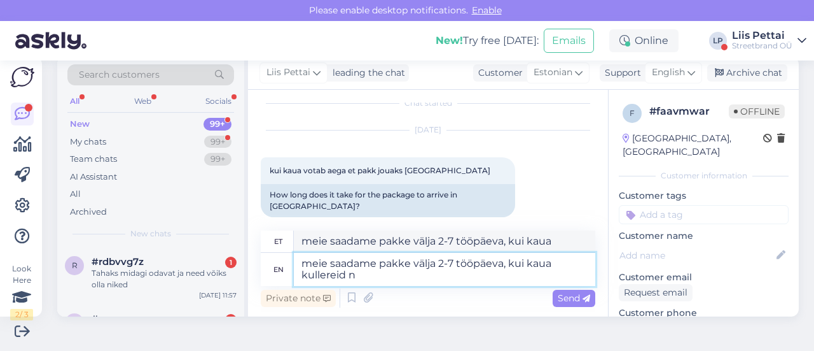
type textarea "meie saadame pakke välja 2-7 tööpäeva, kui kaua kullereid ne"
type textarea "meie saadame pakke välja 2-7 tööpäeva, kui kaua kullereid"
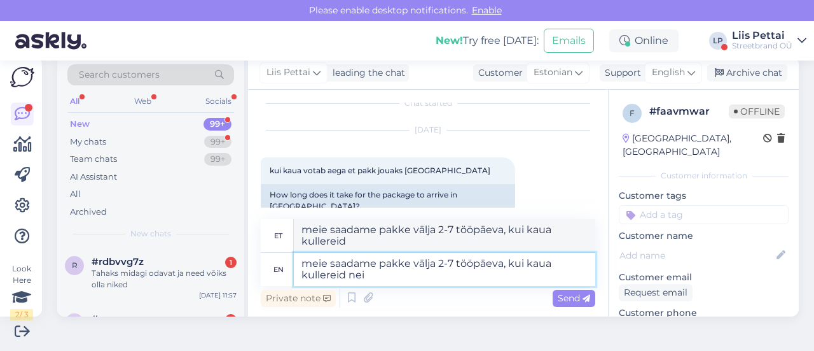
scroll to position [18, 0]
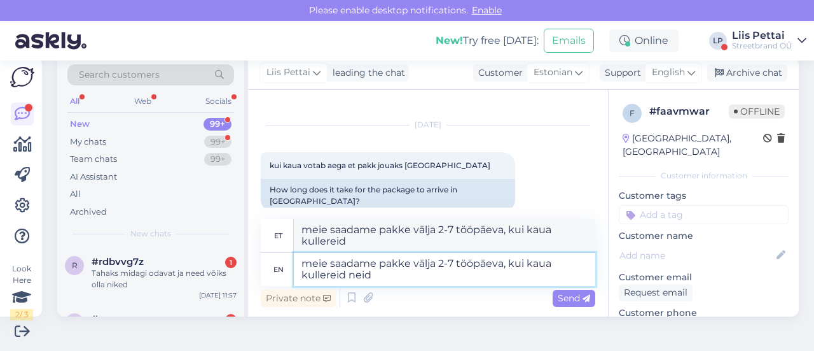
type textarea "meie saadame pakke välja 2-7 tööpäeva, kui kaua kullereid neid"
type textarea "meie saadame pakke välja 2-7 tööpäeva, kui kaua kullereid neid tarnivad het"
type textarea "meie saadame pakke välja 2-7 tööpäeva, kui kaua kullereid neid tarnivad"
type textarea "meie saadame pakke välja 2-7 tööpäeva, kui kaua kullereid neid tarnivad hetkel,…"
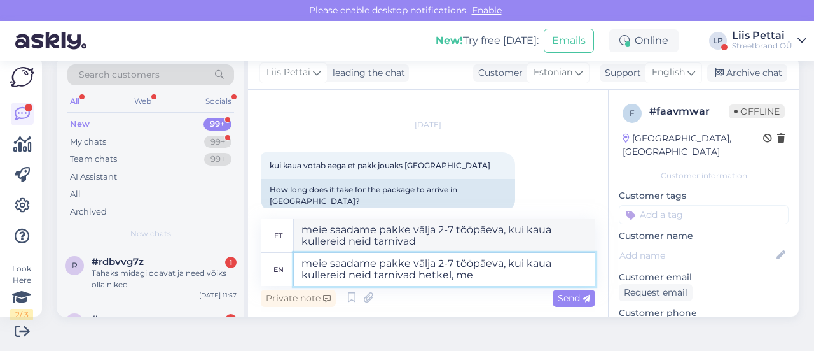
type textarea "meie saadame pakke välja 2-7 tööpäeva, kui kaua kullereid neid tarnivad hetkel,"
type textarea "meie saadame pakke välja 2-7 tööpäeva, kui kaua kullereid neid tarnivad hetkel,…"
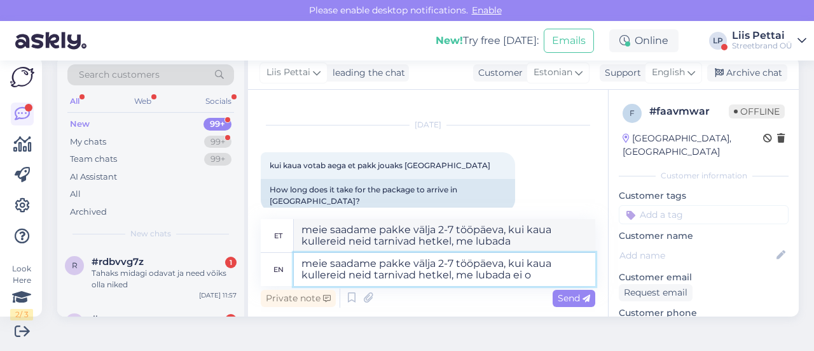
type textarea "meie saadame pakke välja 2-7 tööpäeva, kui kaua kullereid neid tarnivad hetkel,…"
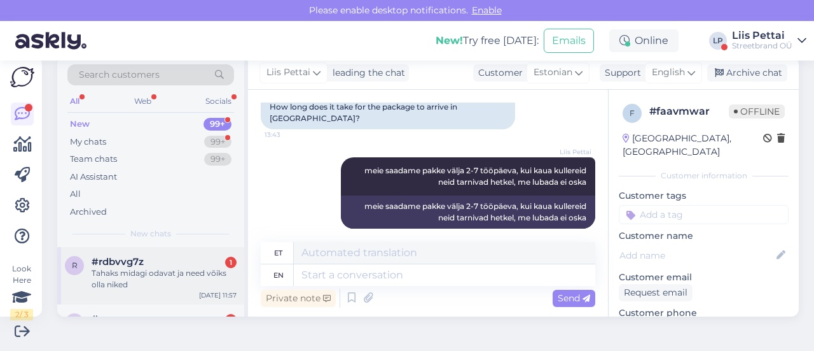
click at [165, 274] on div "Tahaks midagi odavat ja need võiks olla niked" at bounding box center [164, 278] width 145 height 23
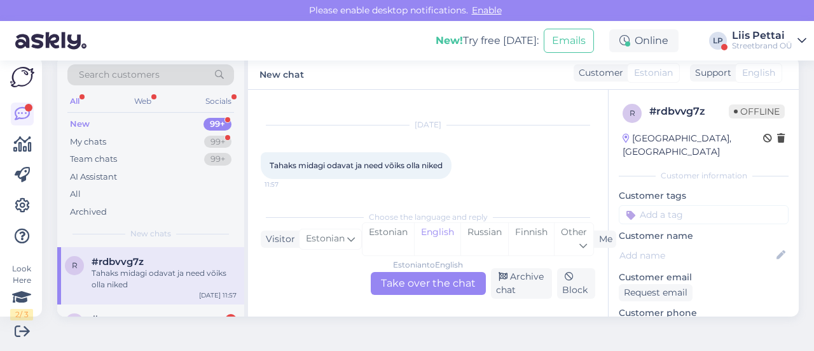
click at [393, 286] on div "Estonian to English Take over the chat" at bounding box center [428, 283] width 115 height 23
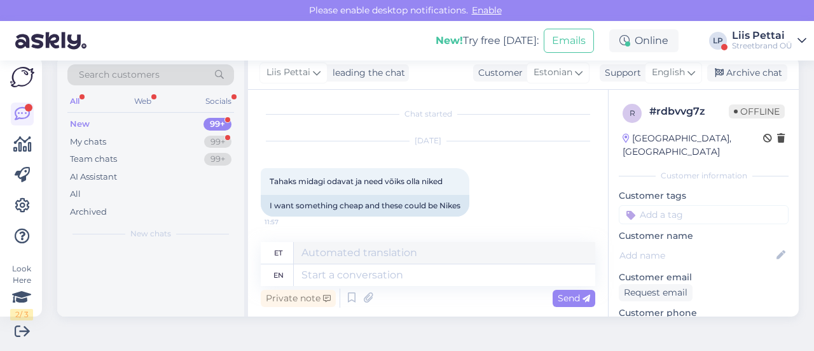
scroll to position [1, 0]
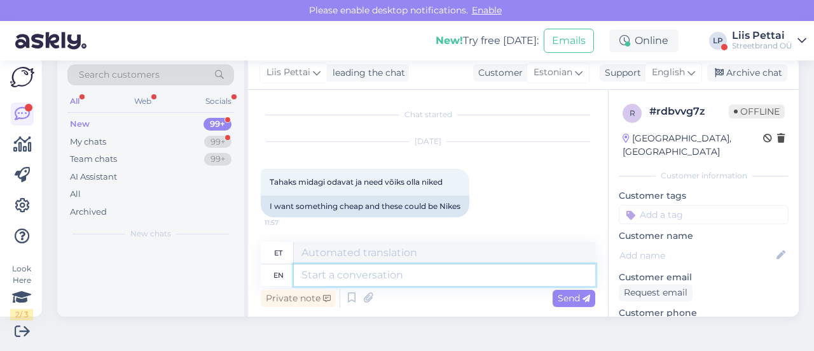
click at [384, 279] on textarea at bounding box center [445, 275] width 302 height 22
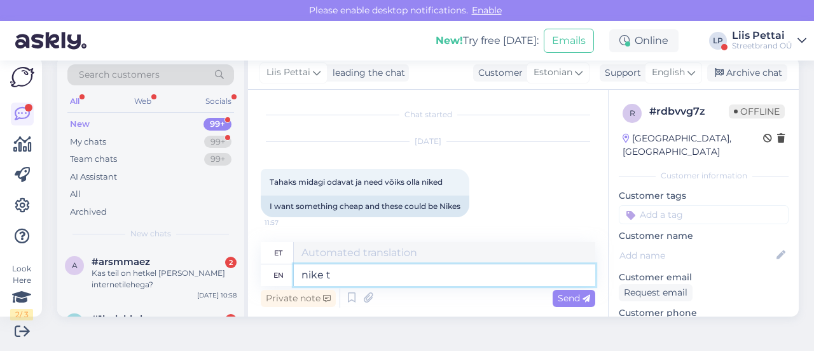
type textarea "nike te"
type textarea "Nike"
type textarea "nike teadupärast ei"
type textarea "nike teadupärast"
type textarea "nike teadupärast ei te"
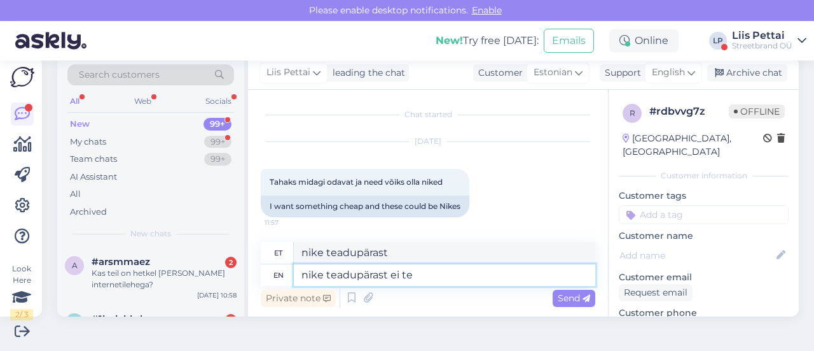
type textarea "nike teadupärast ei"
type textarea "nike teadupärast ei tee ka"
type textarea "nike teadupärast ei tee"
type textarea "nike teadupärast ei tee kahjuks v"
type textarea "nike teadupärast ei tee kahjuks"
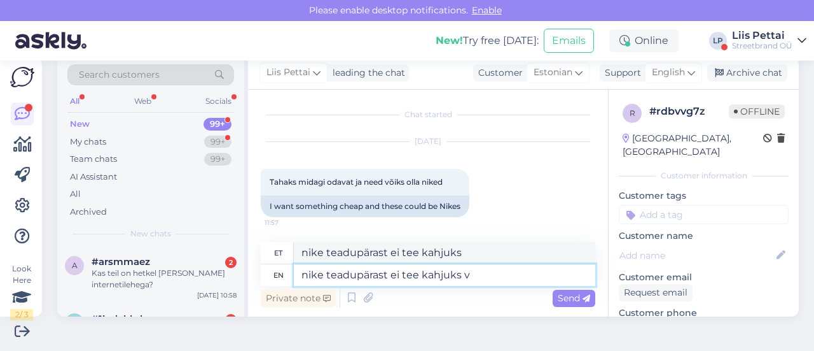
type textarea "nike teadupärast ei tee kahjuks vä"
type textarea "nike teadupärast ei tee kahjuks v"
type textarea "nike teadupärast ei tee kahjuks väga"
type textarea "nike teadupärast ei tee kahjuks väga odavaid a"
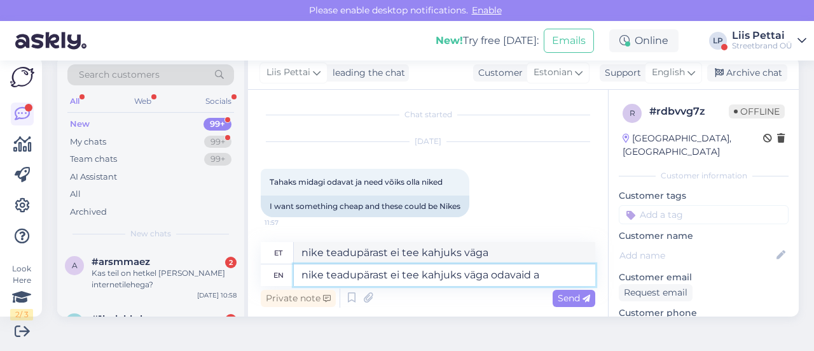
type textarea "nike teadupärast ei tee kahjuks väga odavaid"
type textarea "nike teadupärast ei tee kahjuks väga odavaid asju"
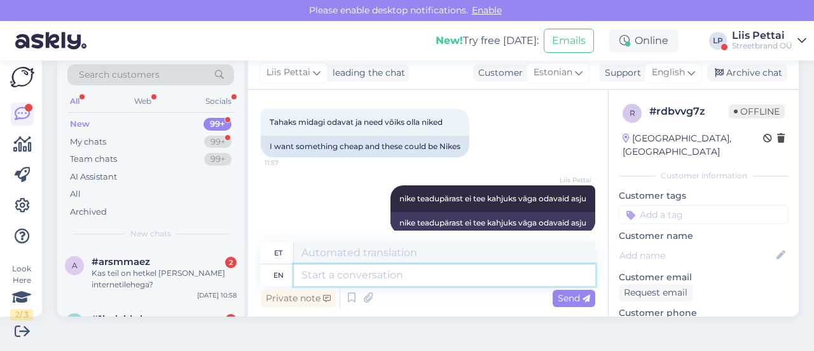
scroll to position [58, 0]
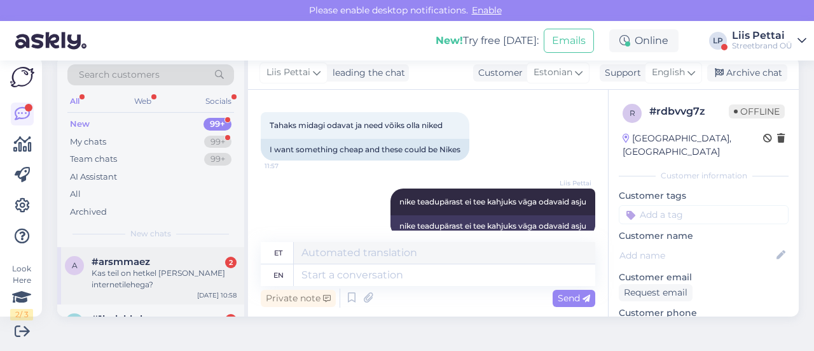
click at [172, 270] on div "Kas teil on hetkel mingi rike internetilehega?" at bounding box center [164, 278] width 145 height 23
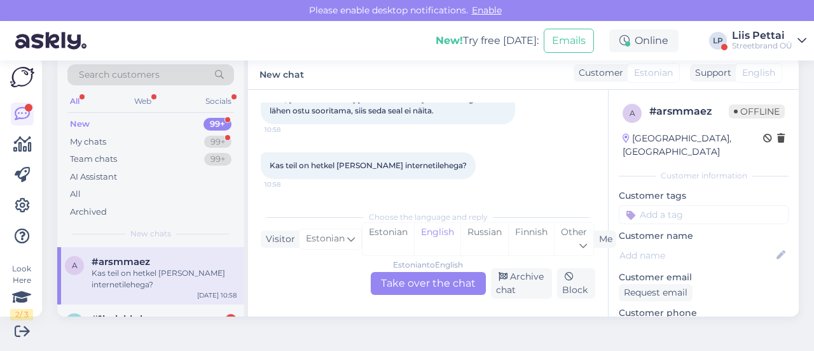
drag, startPoint x: 598, startPoint y: 172, endPoint x: 594, endPoint y: 159, distance: 13.9
click at [595, 158] on div "Chat started Aug 14 2025 tere, lisan endale toote ostukorvi aga kui lähen ostu …" at bounding box center [428, 203] width 360 height 227
click at [407, 287] on div "Estonian to English Take over the chat" at bounding box center [428, 283] width 115 height 23
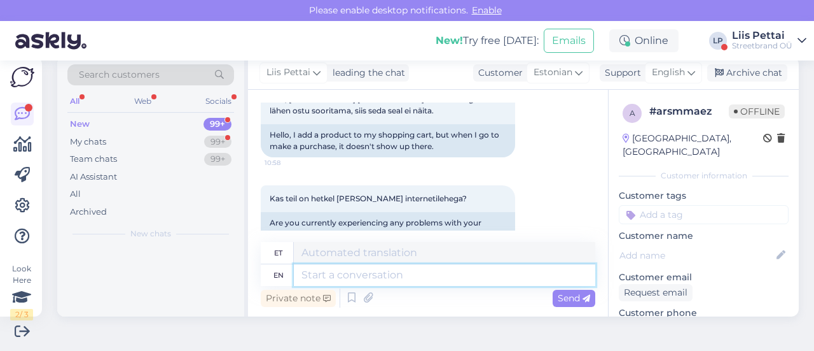
click at [403, 276] on textarea at bounding box center [445, 275] width 302 height 22
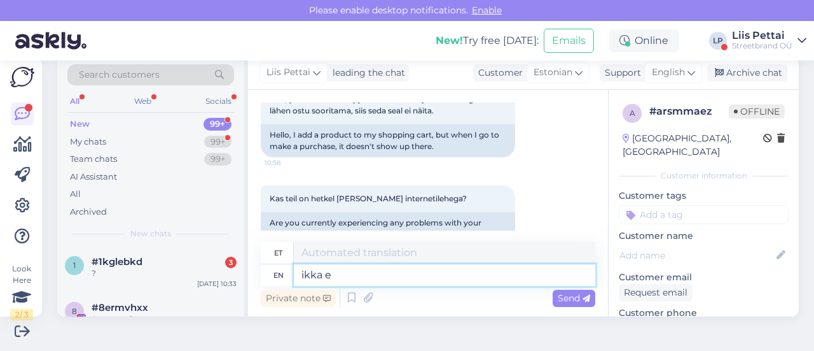
type textarea "ikka ei"
type textarea "ikka"
type textarea "ikka ei n"
type textarea "ikka ei"
type textarea "ikka ei näita os"
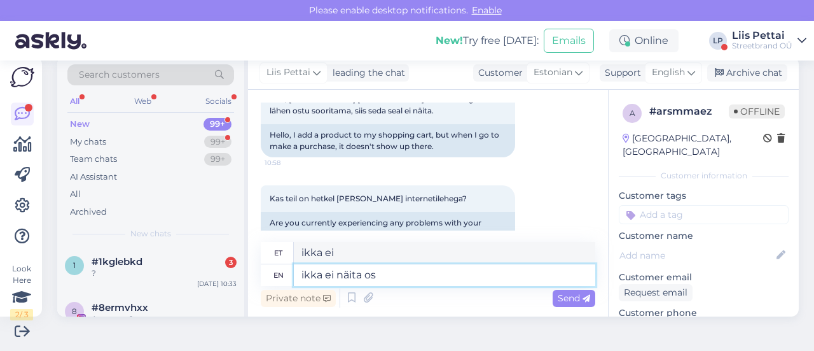
type textarea "ikka ei näita"
type textarea "ikka ei näita ostukorvis t"
type textarea "ikka ei näita ostukorvis"
type textarea "ikka ei näita ostukorvis tooteid?"
type textarea "ikka ei näita ostukorvi?"
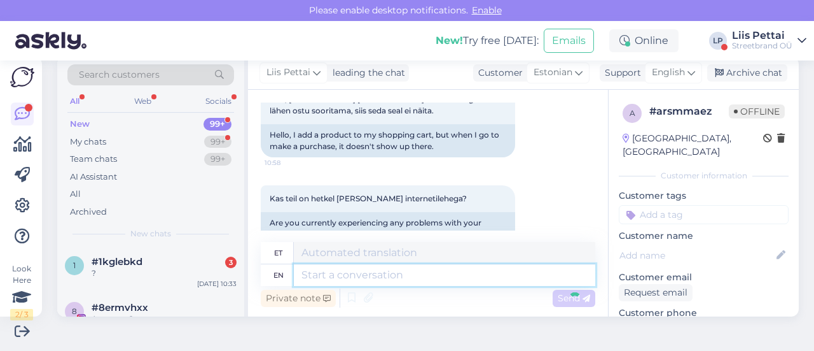
scroll to position [188, 0]
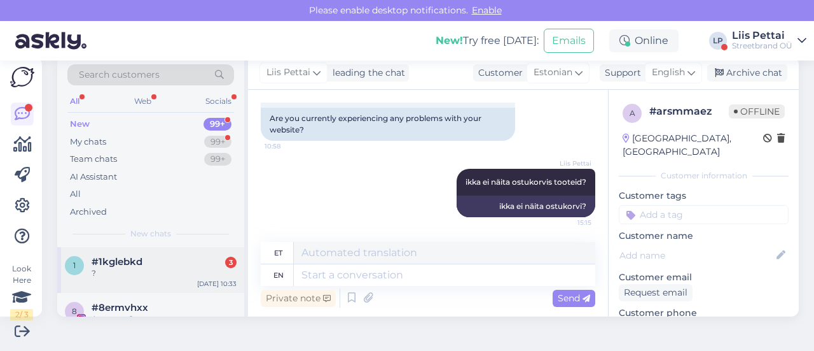
click at [169, 259] on div "#1kglebkd 3" at bounding box center [164, 261] width 145 height 11
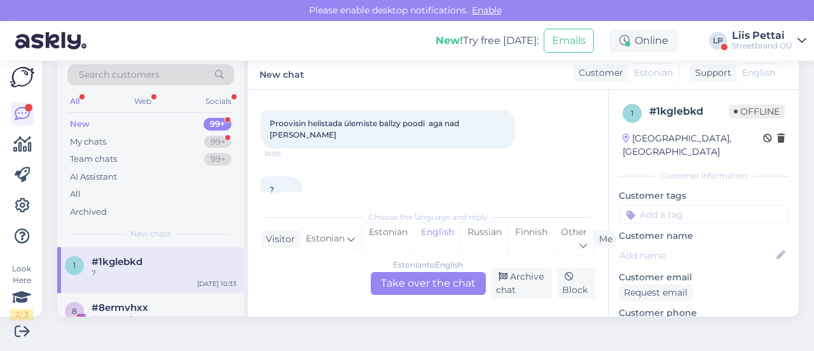
scroll to position [196, 0]
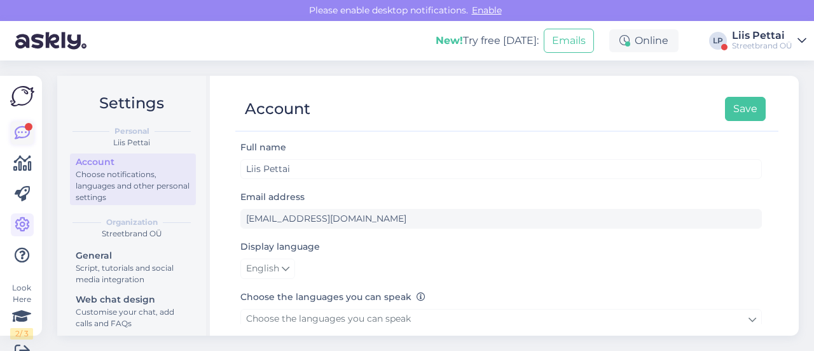
click at [24, 134] on icon at bounding box center [22, 132] width 15 height 15
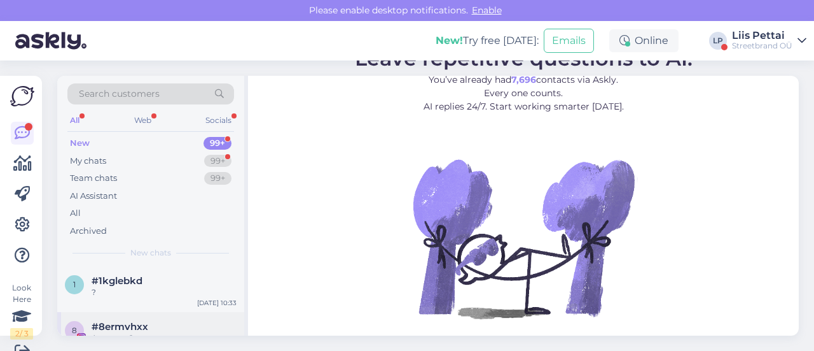
click at [115, 292] on div "?" at bounding box center [164, 291] width 145 height 11
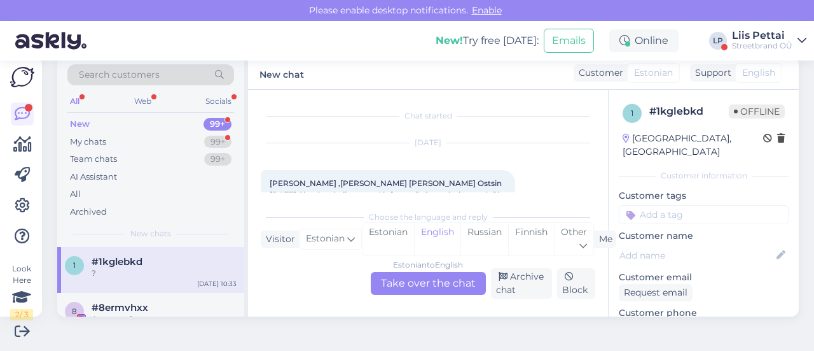
scroll to position [196, 0]
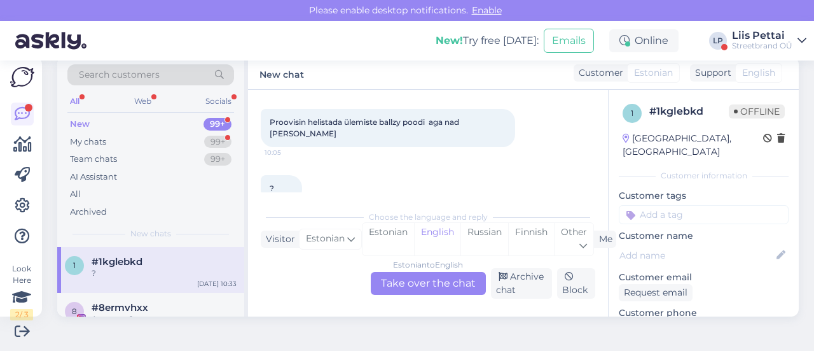
click at [419, 292] on div "Estonian to English Take over the chat" at bounding box center [428, 283] width 115 height 23
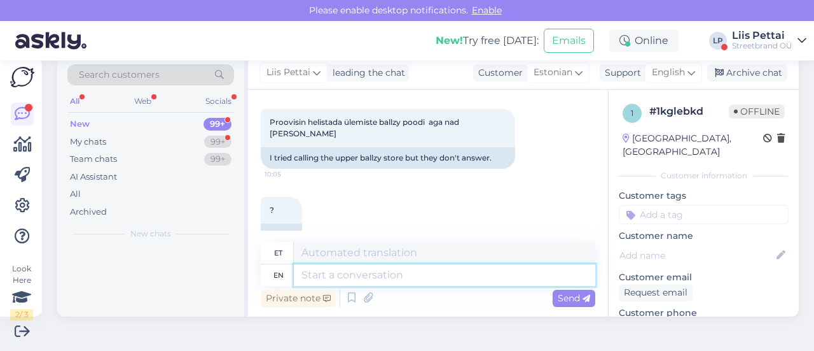
click at [428, 279] on textarea at bounding box center [445, 275] width 302 height 22
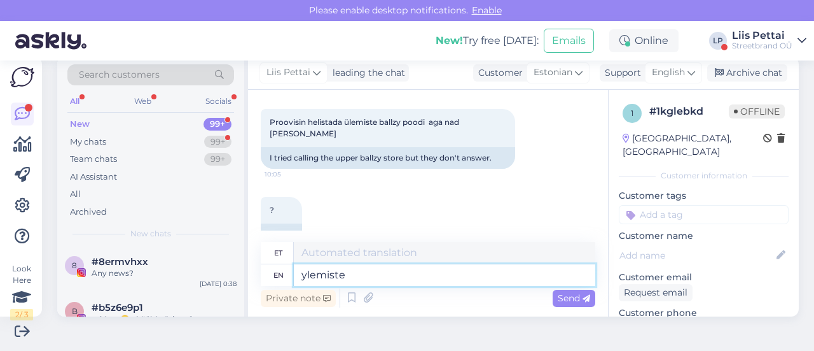
type textarea "ylemiste ü"
type textarea "ülemiste"
type textarea "ylemiste ütleb et"
type textarea "ülemiste ütlemine"
type textarea "ylemiste ütleb et te"
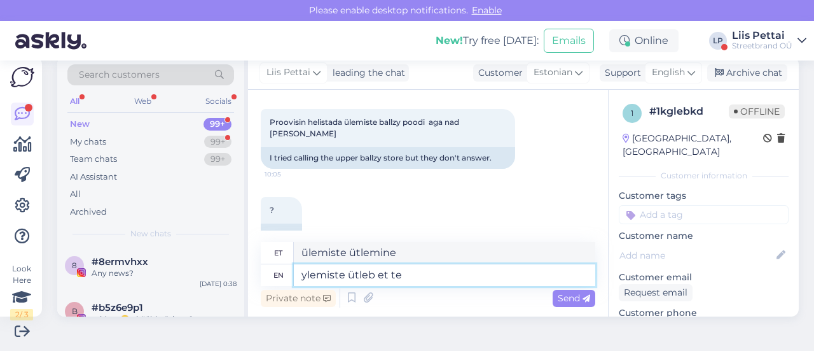
type textarea "ülemiste ütlemine et"
type textarea "ylemiste ütleb et teie n"
type textarea "ülemiste ütleb et teie"
type textarea "ylemiste ütleb et teie number p"
type textarea "ylemiste ütleb et teie number"
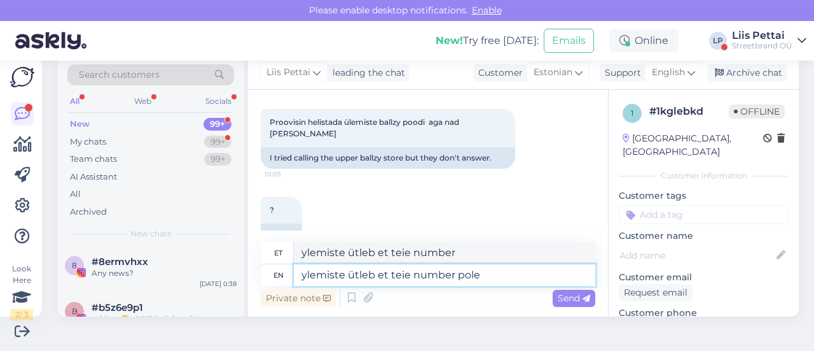
type textarea "ylemiste ütleb et teie number pole k"
type textarea "ylemiste ütleb et teie number pole"
type textarea "ylemiste ütleb et teie number pole kättesaadav"
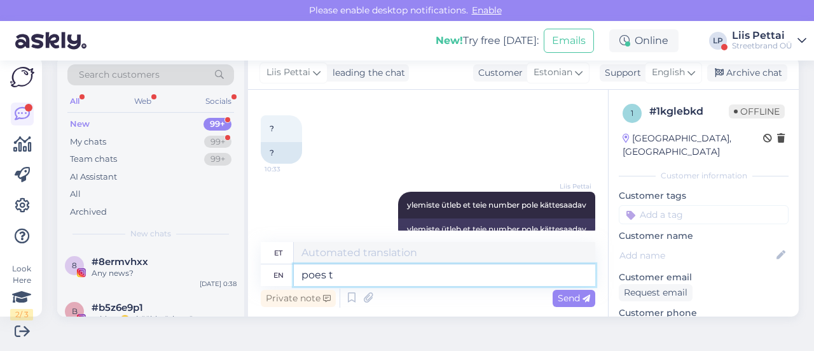
type textarea "poes te"
type textarea "luuletajad"
type textarea "poes tehakse va"
type textarea "poes tehakse"
type textarea "poes tehakse vahetus k"
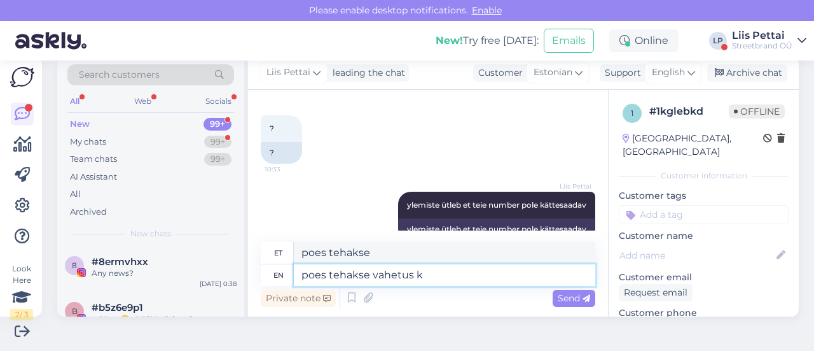
type textarea "poes tehakse vahetus"
type textarea "poes tehakse vahetus kui l"
type textarea "poes tehakse vahetus kui"
type textarea "poes tehakse vahetus kui lähete p"
type textarea "poes tehakse vahetus kui lähete"
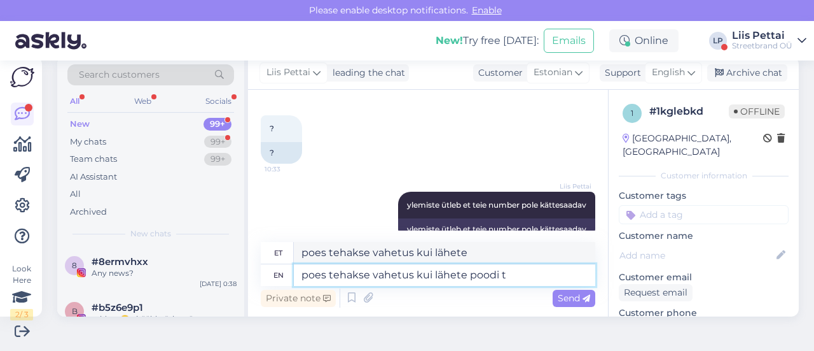
type textarea "poes tehakse vahetus kui lähete poodi ta"
type textarea "poes tehakse vahetus kui lähete poodi"
type textarea "poes tehakse vahetus kui lähete poodi tagasi"
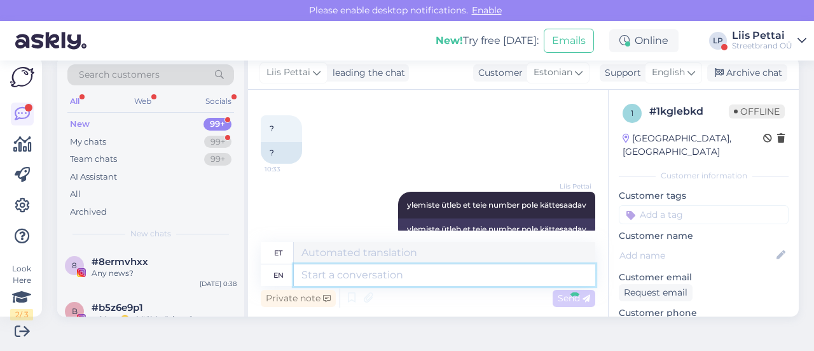
scroll to position [456, 0]
